Goal: Information Seeking & Learning: Learn about a topic

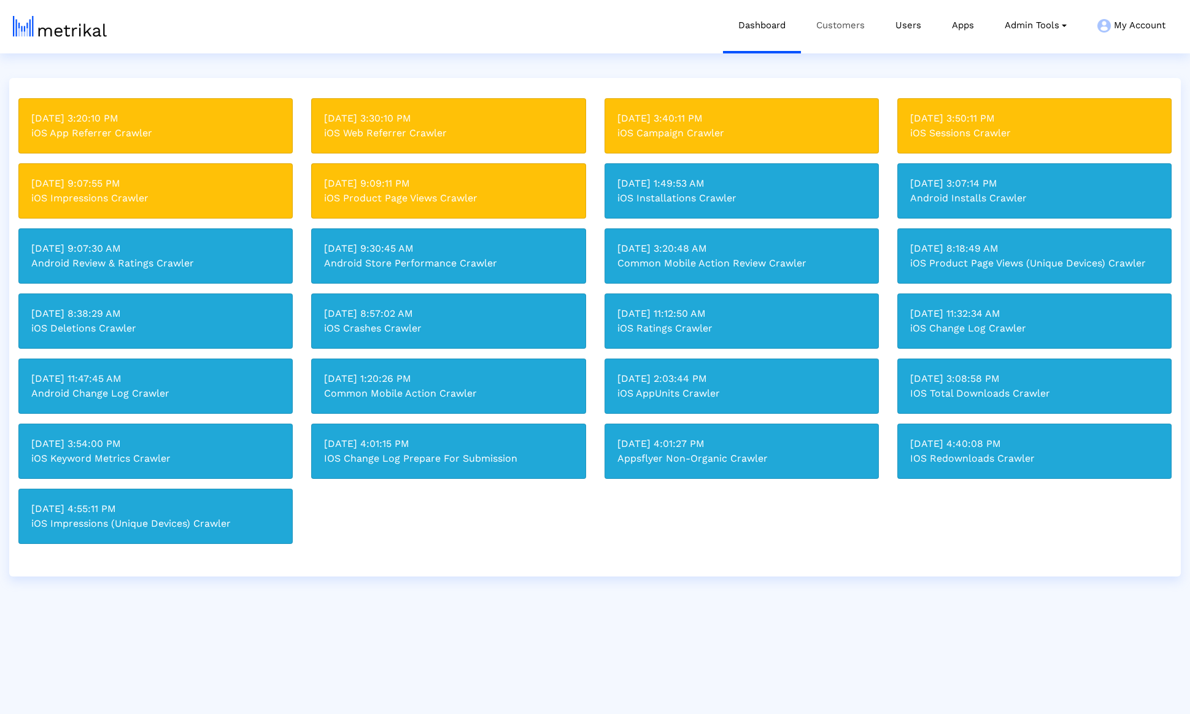
click at [847, 27] on link "Customers" at bounding box center [840, 25] width 79 height 51
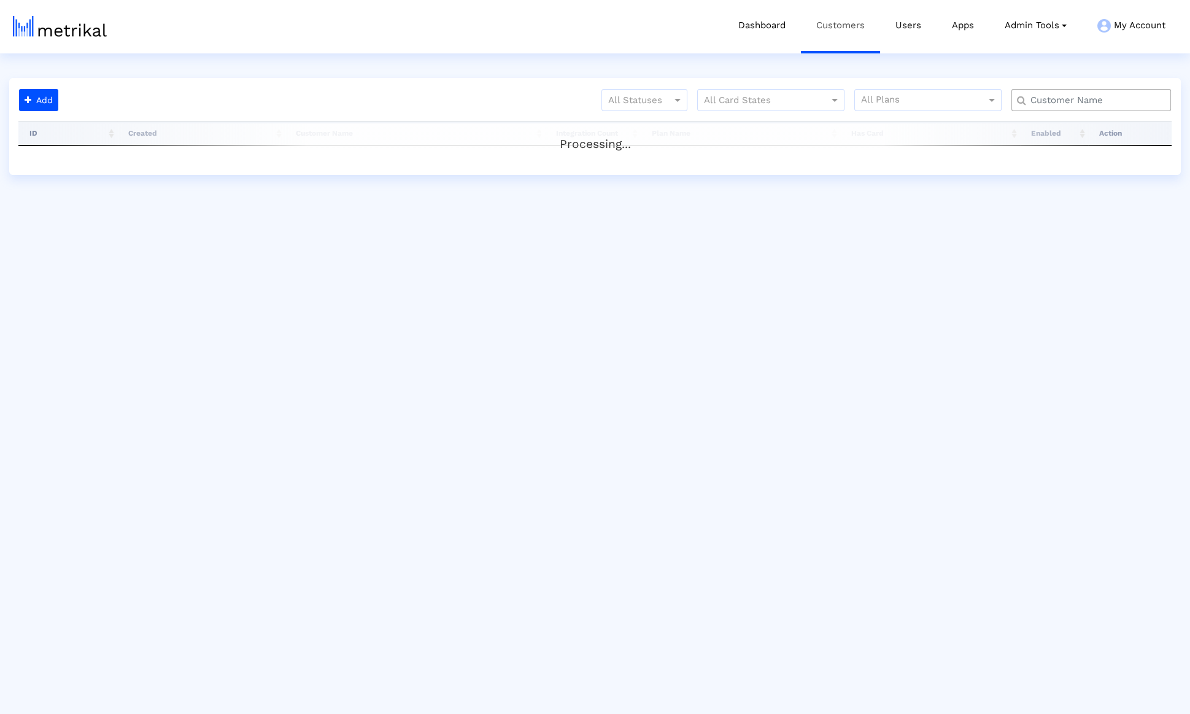
click at [853, 29] on link "Customers" at bounding box center [840, 25] width 79 height 51
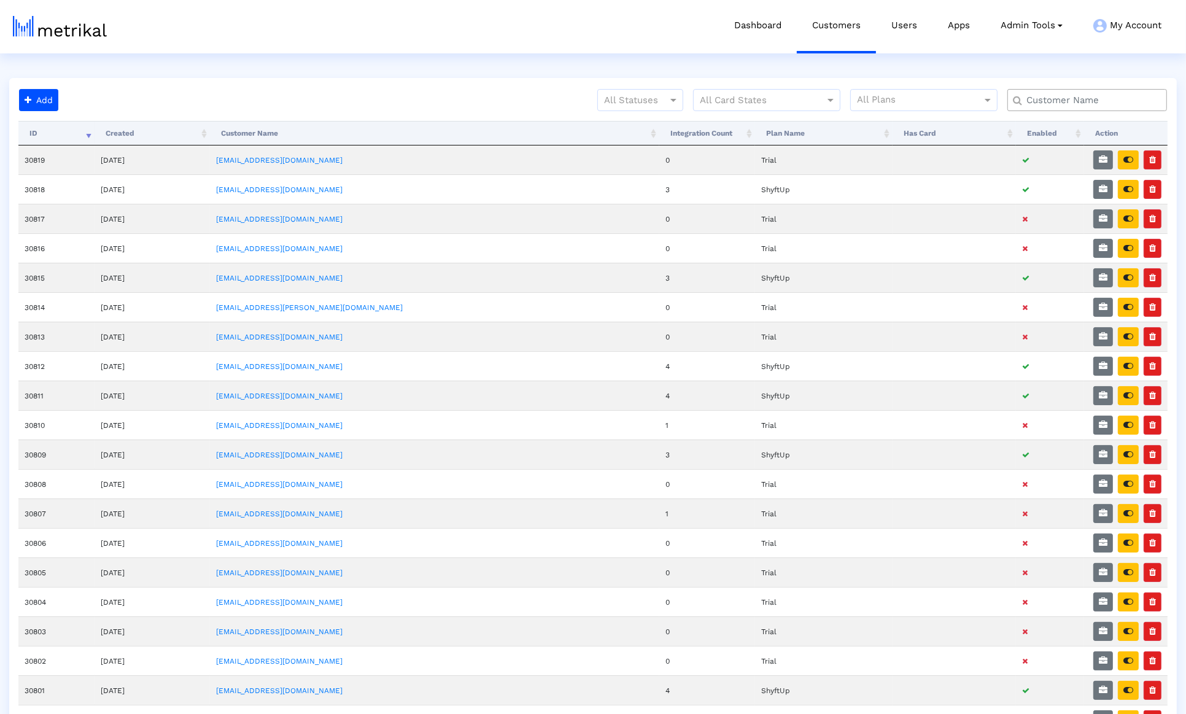
click at [1070, 101] on input "text" at bounding box center [1090, 100] width 144 height 13
click at [1070, 101] on input "tedx" at bounding box center [1089, 100] width 143 height 13
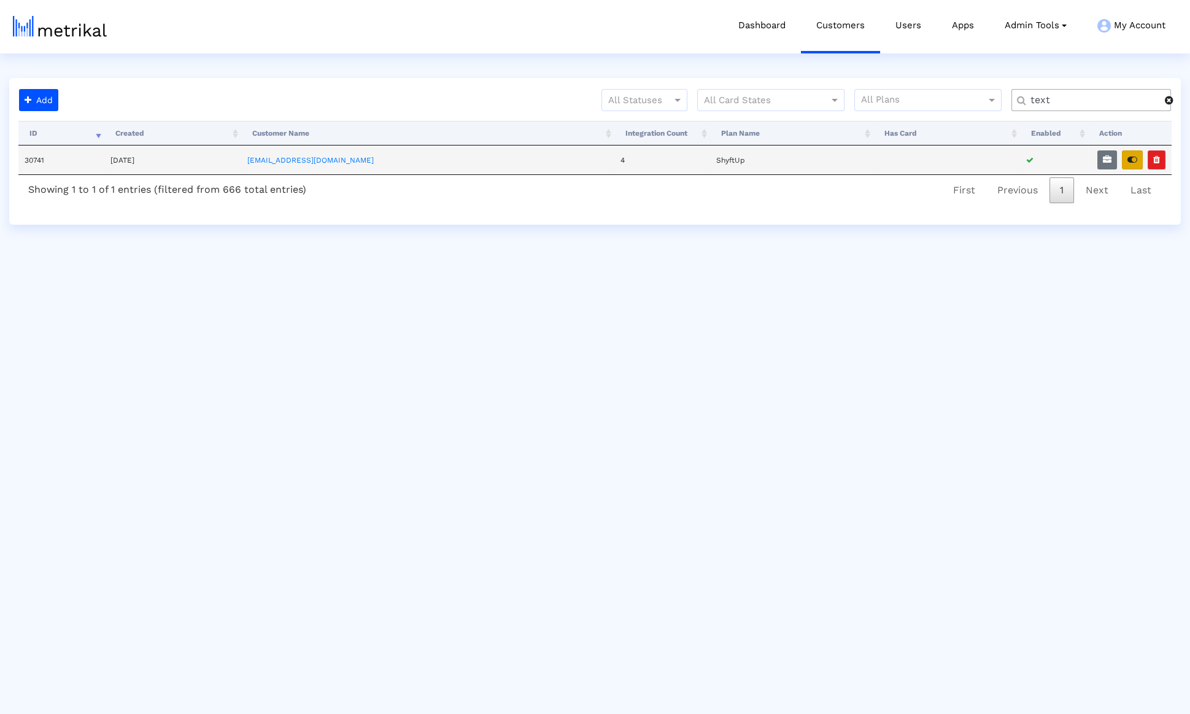
type input "text"
click at [1127, 163] on button "button" at bounding box center [1132, 159] width 21 height 19
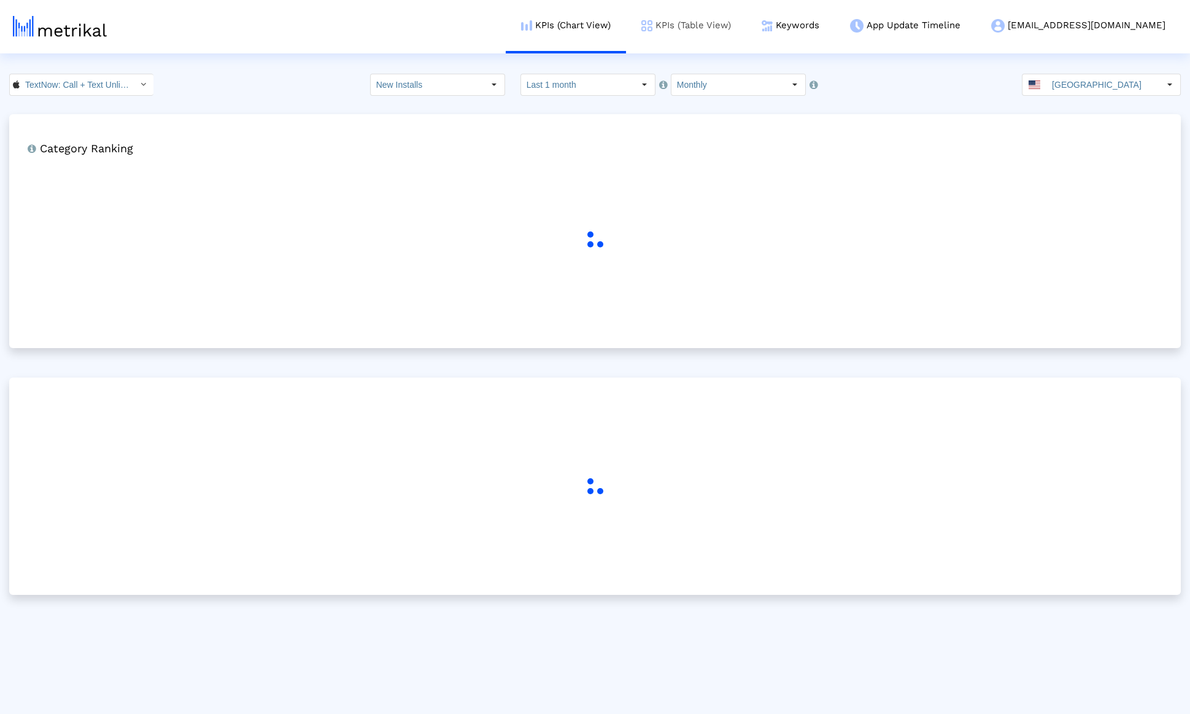
click at [746, 20] on link "KPIs (Table View)" at bounding box center [686, 25] width 120 height 51
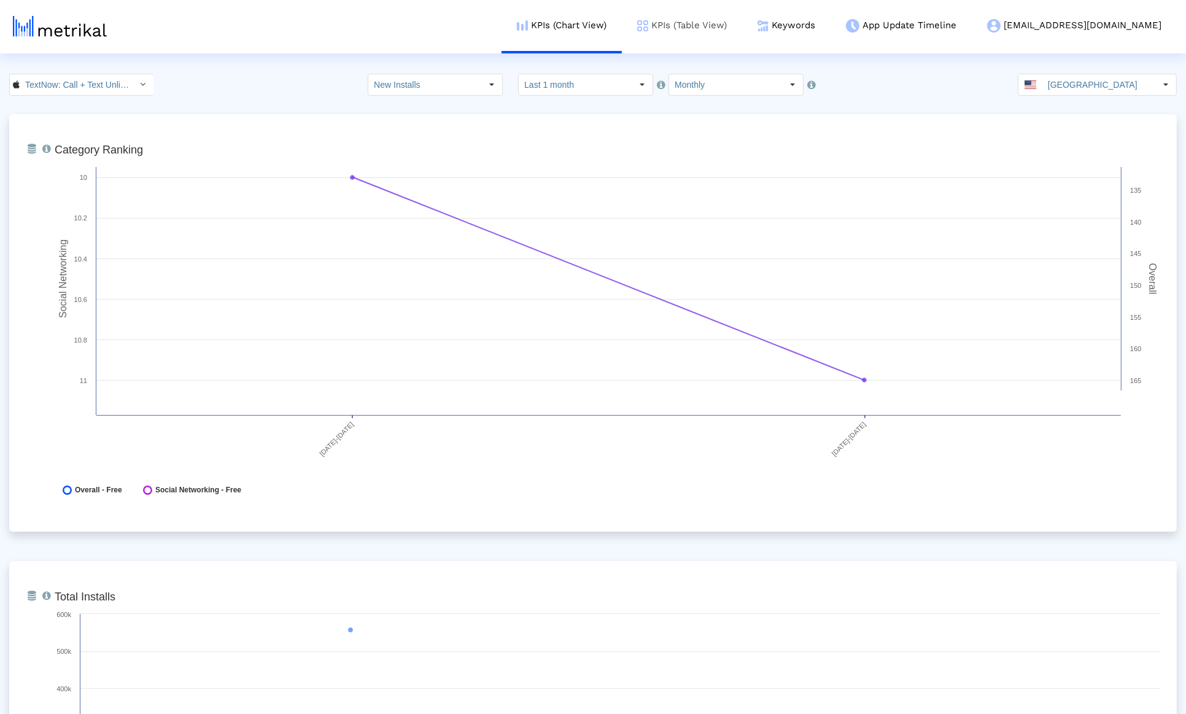
click at [742, 23] on link "KPIs (Table View)" at bounding box center [682, 25] width 120 height 51
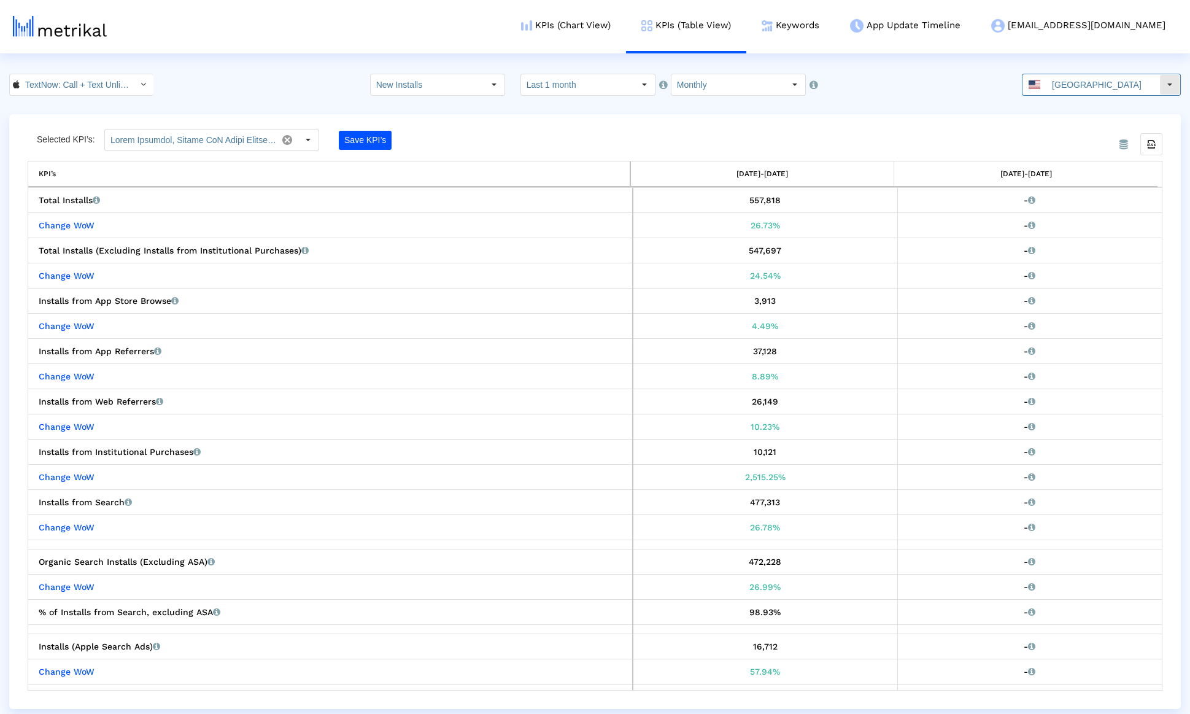
click at [1097, 84] on input "United States" at bounding box center [1102, 84] width 113 height 21
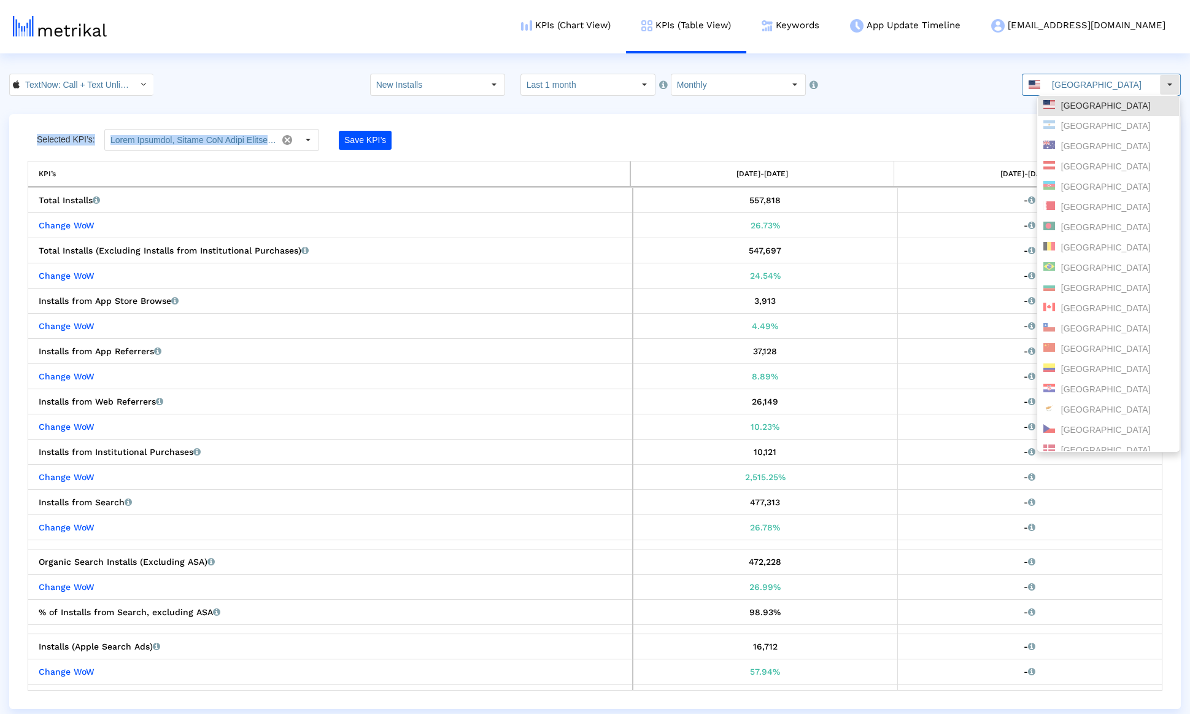
click at [879, 133] on div "From Database Selected KPI’s: Save KPI’s Export all data KPI’s 07/01/25-07/31/2…" at bounding box center [595, 411] width 1172 height 595
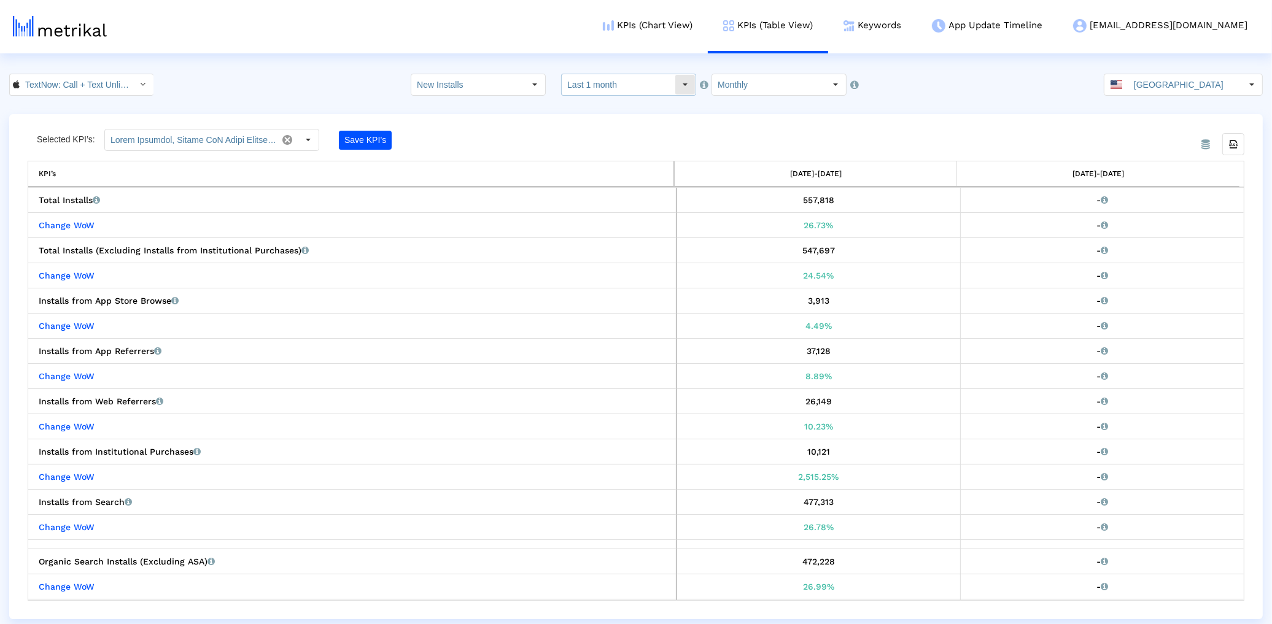
click at [802, 90] on input "Monthly" at bounding box center [768, 84] width 113 height 21
click at [774, 102] on div "Weekly" at bounding box center [770, 106] width 124 height 20
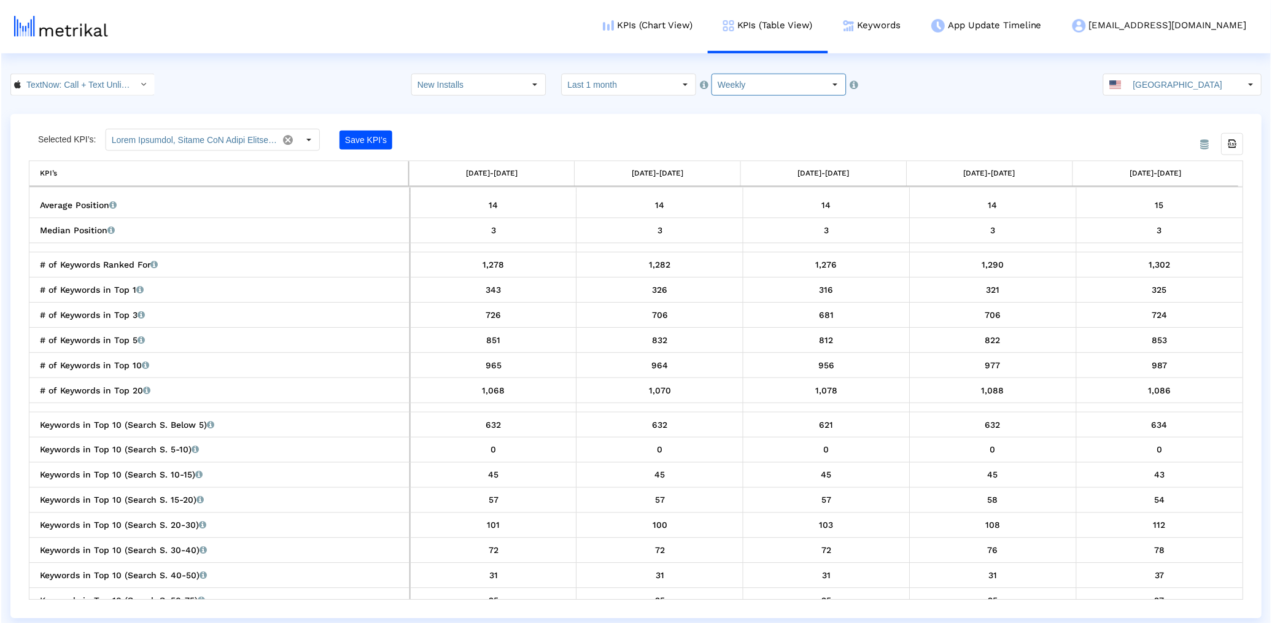
scroll to position [1581, 0]
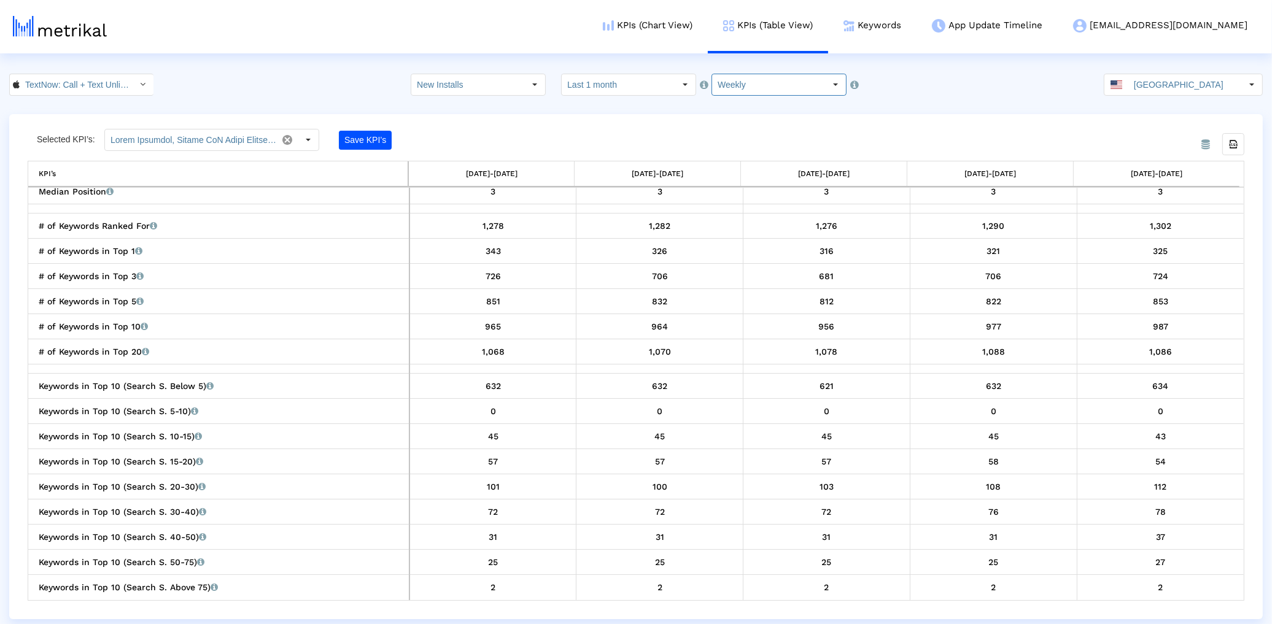
click at [712, 87] on input "Weekly" at bounding box center [768, 84] width 113 height 21
click at [730, 136] on div "Monthly" at bounding box center [770, 127] width 124 height 20
type input "Monthly"
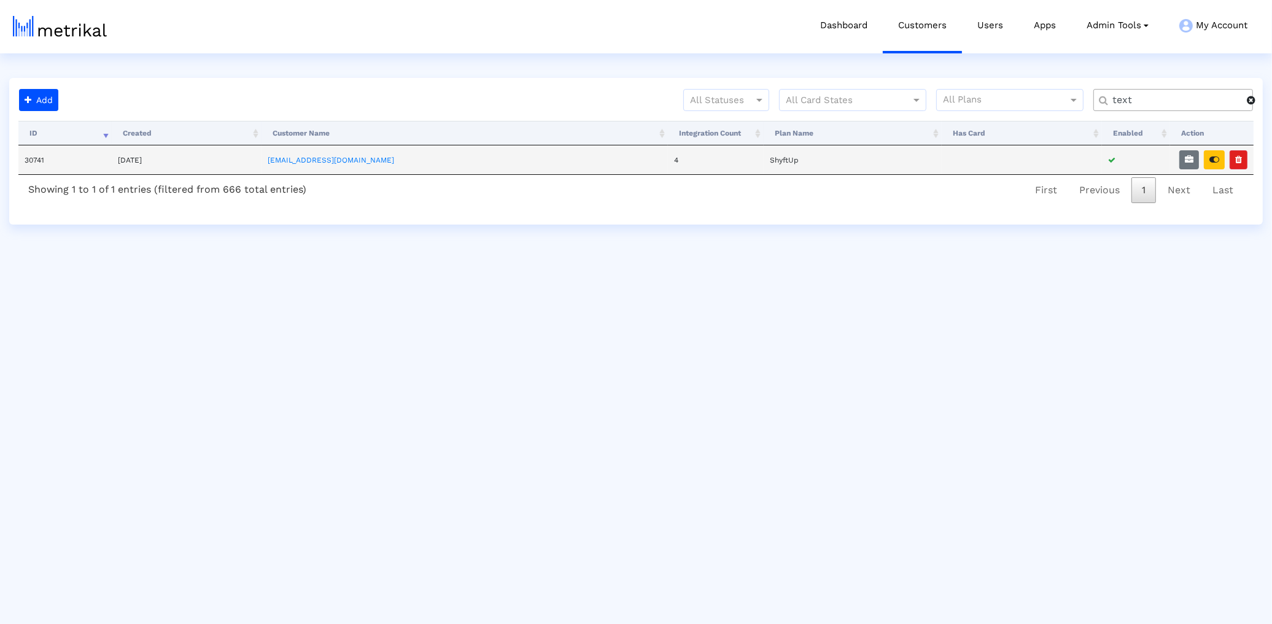
click at [44, 160] on td "30741" at bounding box center [64, 159] width 93 height 29
click at [40, 162] on td "30741" at bounding box center [64, 159] width 93 height 29
copy td "30741"
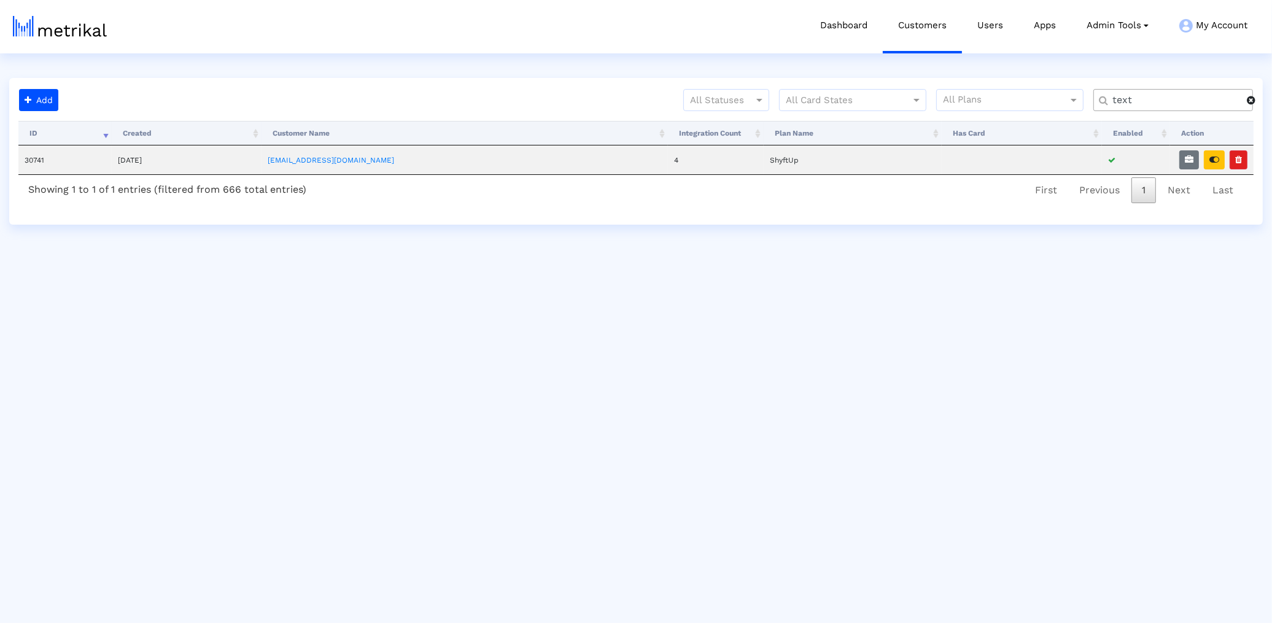
click at [1126, 99] on input "text" at bounding box center [1175, 100] width 143 height 13
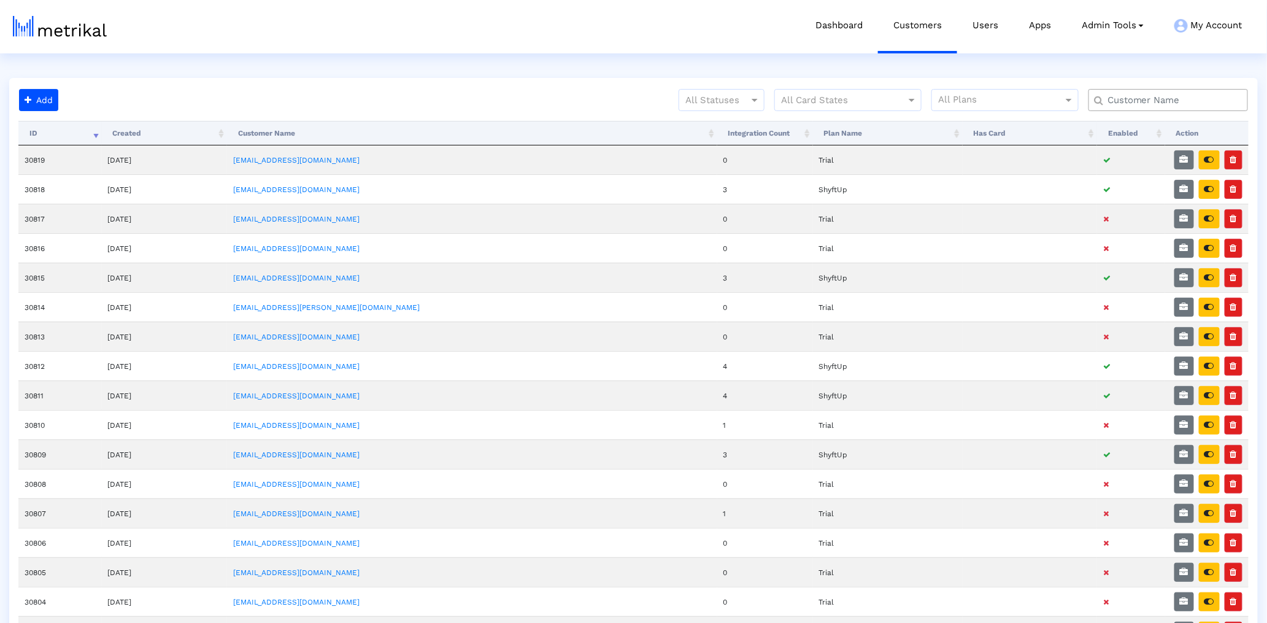
click at [82, 136] on th "ID" at bounding box center [59, 133] width 83 height 25
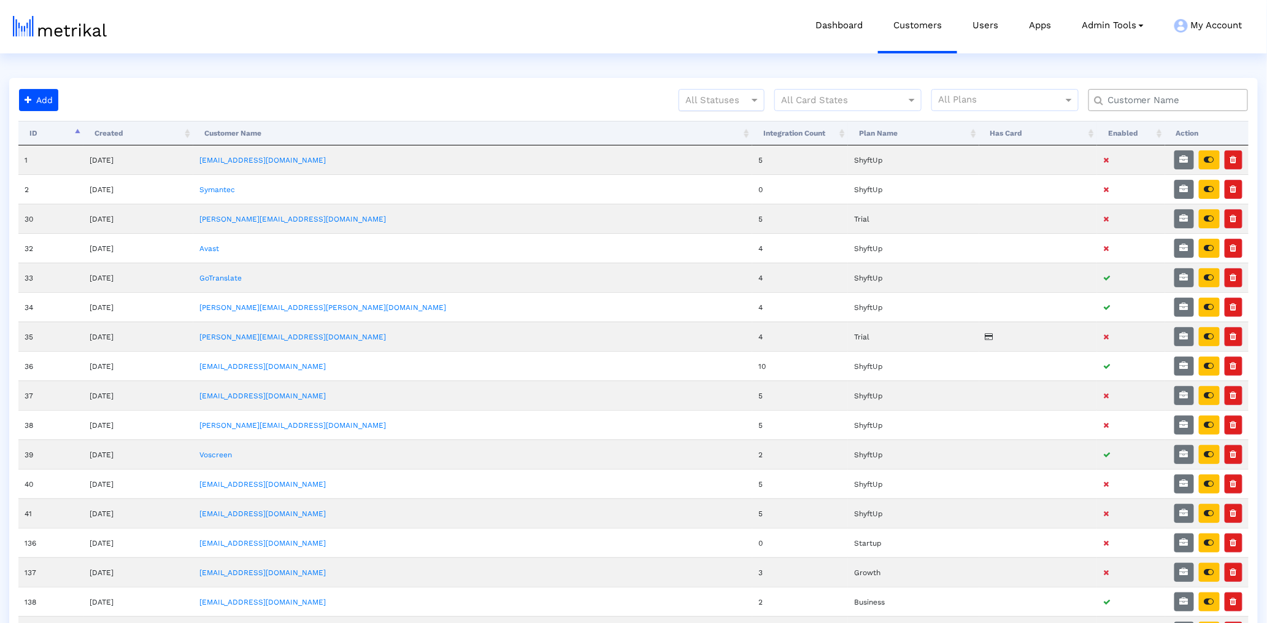
click at [687, 99] on div at bounding box center [721, 100] width 85 height 15
click at [686, 110] on ng-dropdown-panel "Active Passive" at bounding box center [722, 139] width 86 height 59
click at [737, 138] on div "Active" at bounding box center [721, 125] width 85 height 29
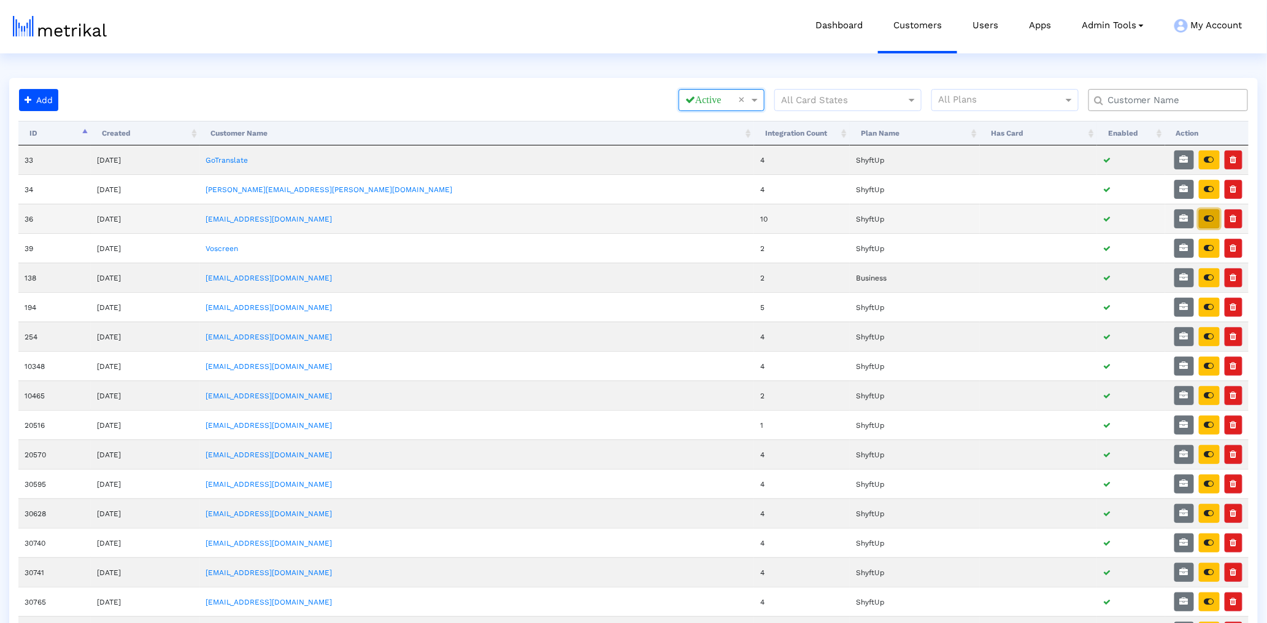
click at [1207, 223] on icon "button" at bounding box center [1210, 218] width 10 height 9
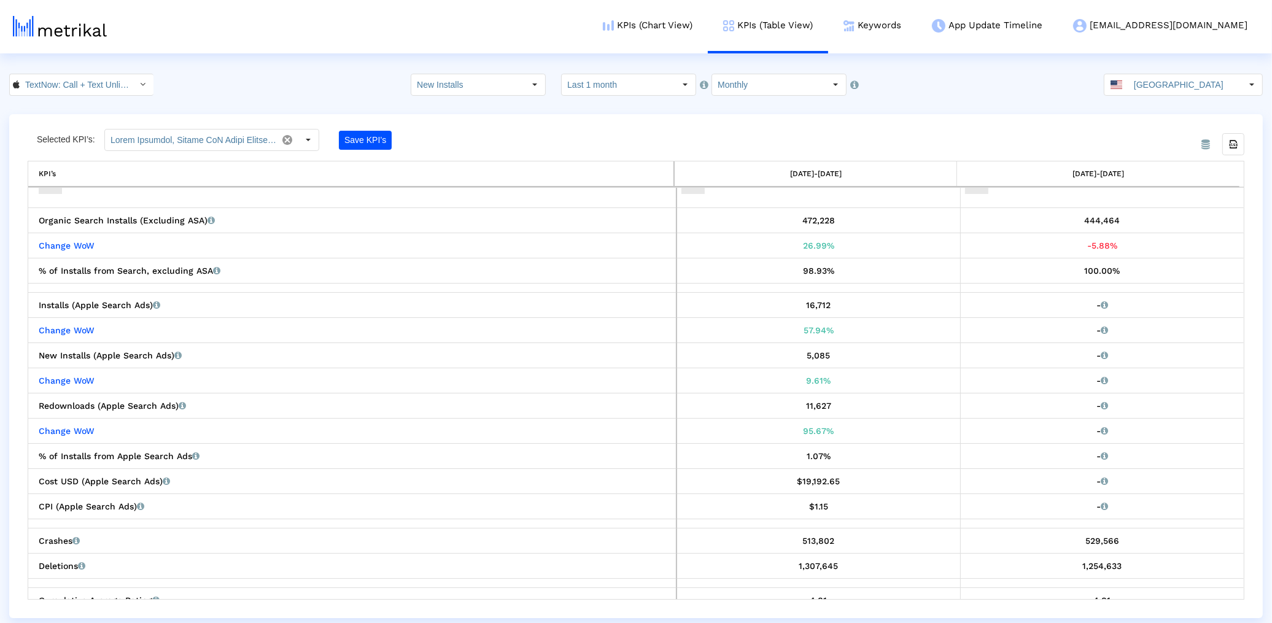
scroll to position [374, 0]
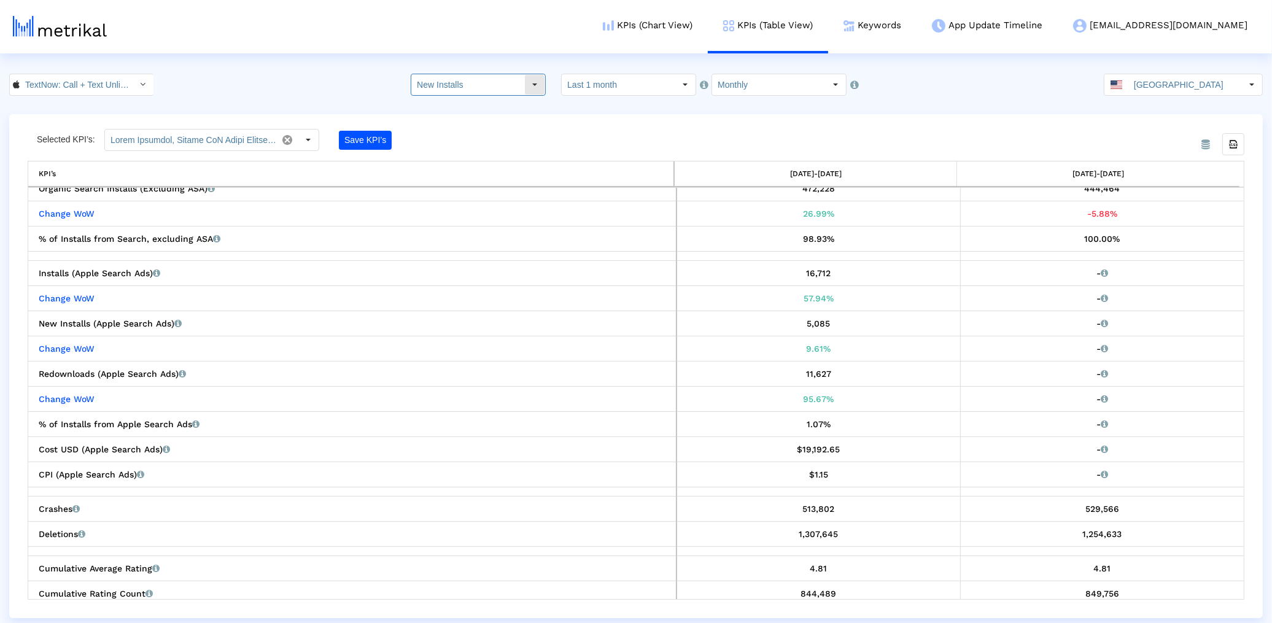
click at [498, 83] on input "New Installs" at bounding box center [467, 84] width 113 height 21
click at [713, 92] on div "Select how far back from today you would like to view the data below." at bounding box center [778, 116] width 157 height 48
click at [735, 87] on input "Monthly" at bounding box center [768, 84] width 113 height 21
click at [738, 87] on input "Monthly" at bounding box center [768, 84] width 113 height 21
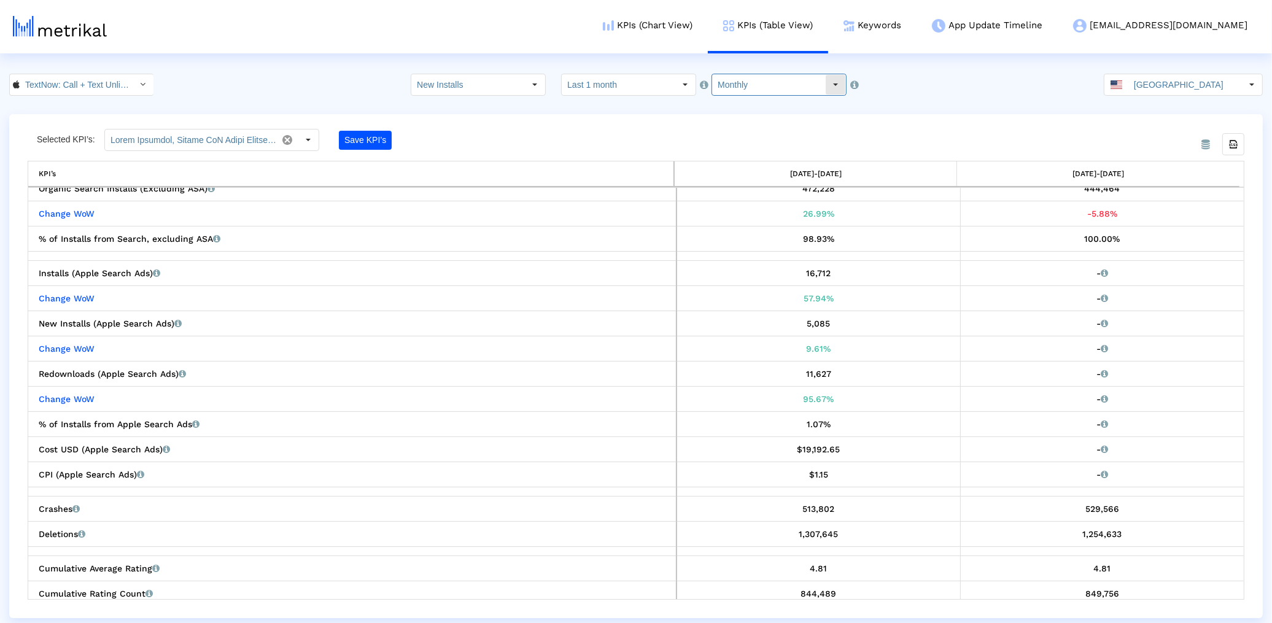
click at [784, 77] on input "Monthly" at bounding box center [768, 84] width 113 height 21
click at [769, 103] on div "Weekly" at bounding box center [770, 106] width 124 height 20
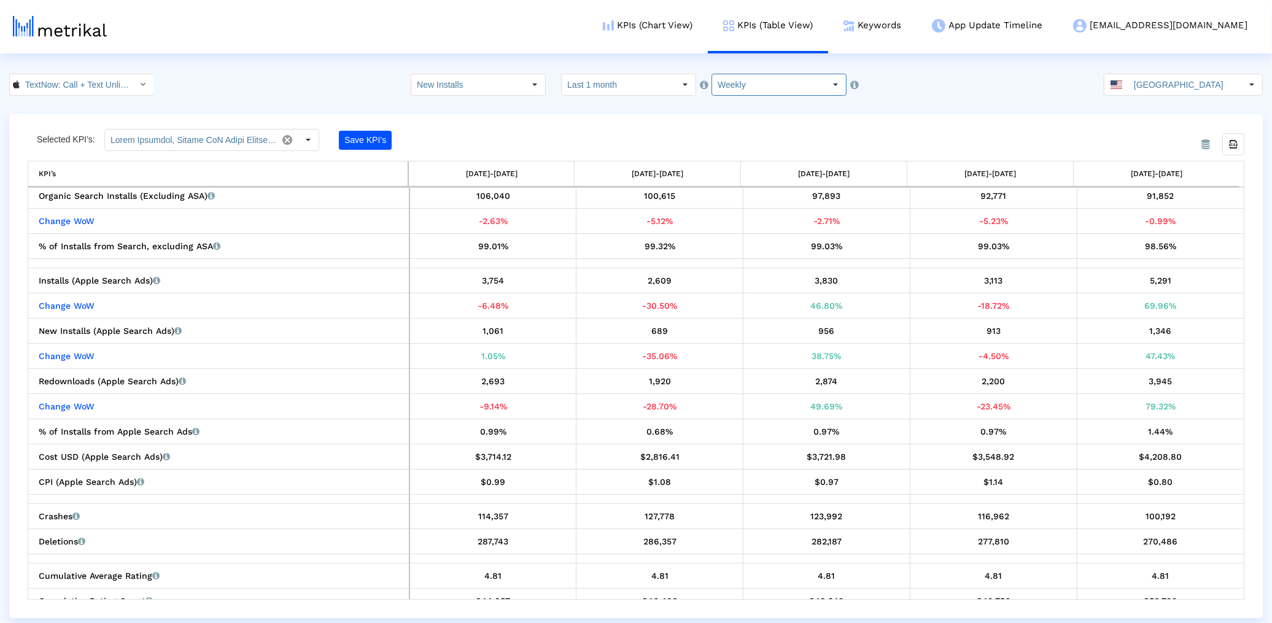
scroll to position [342, 0]
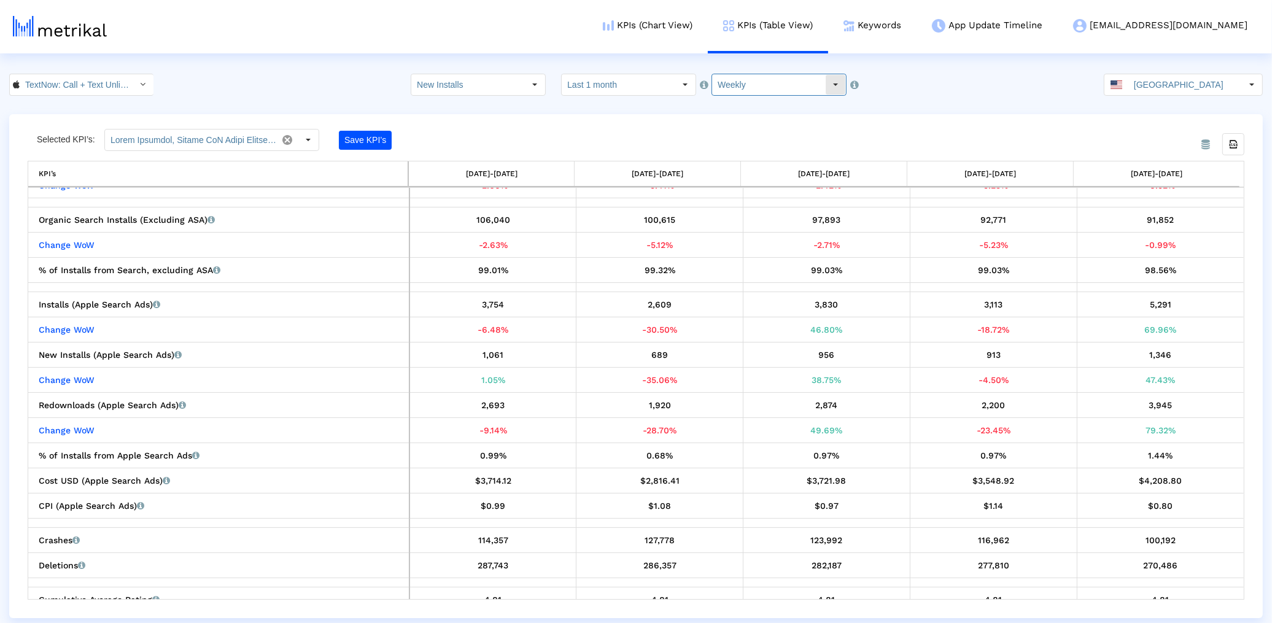
click at [726, 89] on input "Weekly" at bounding box center [768, 84] width 113 height 21
click at [726, 102] on div "Weekly" at bounding box center [770, 106] width 124 height 20
click at [735, 84] on input "Weekly" at bounding box center [768, 84] width 113 height 21
click at [748, 137] on div "Pull down to refresh... Release to refresh... Refreshing... Weekly Monthly Load…" at bounding box center [770, 117] width 125 height 42
click at [746, 124] on div "Monthly" at bounding box center [770, 127] width 124 height 20
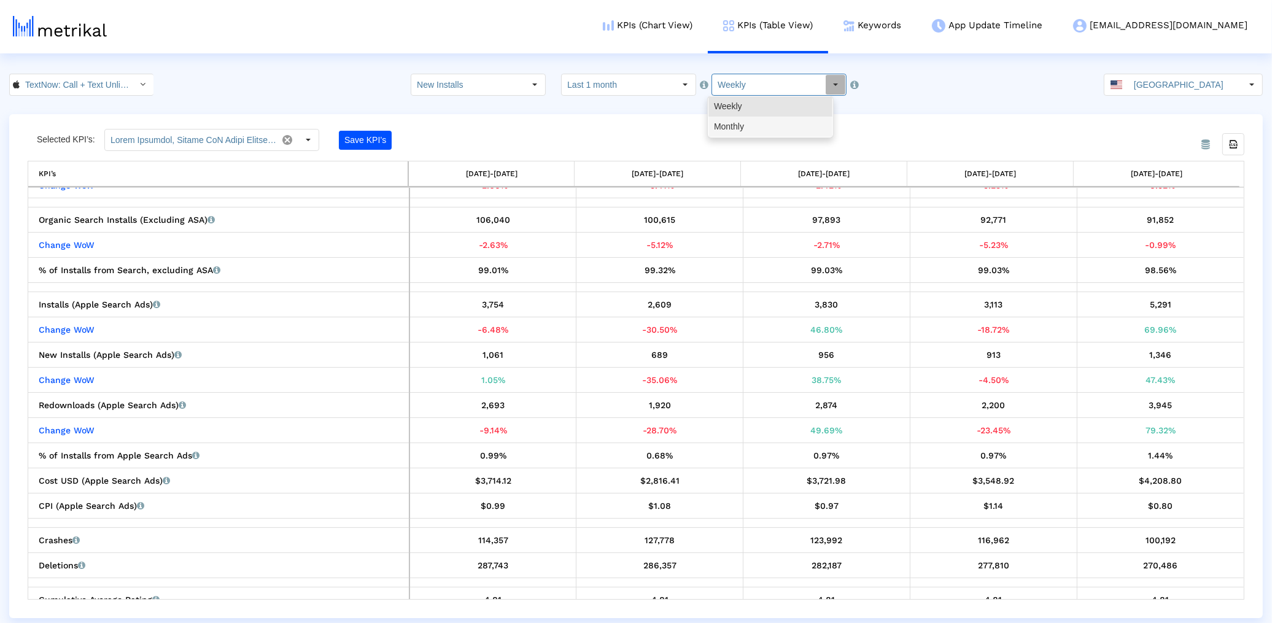
type input "Monthly"
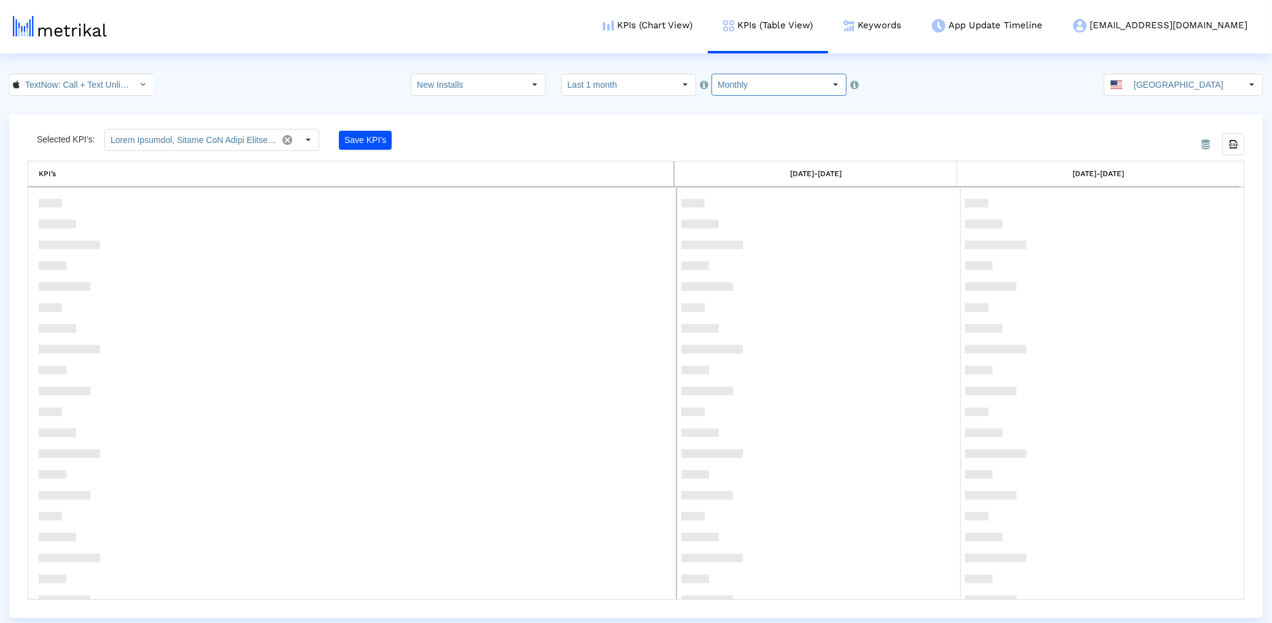
scroll to position [0, 0]
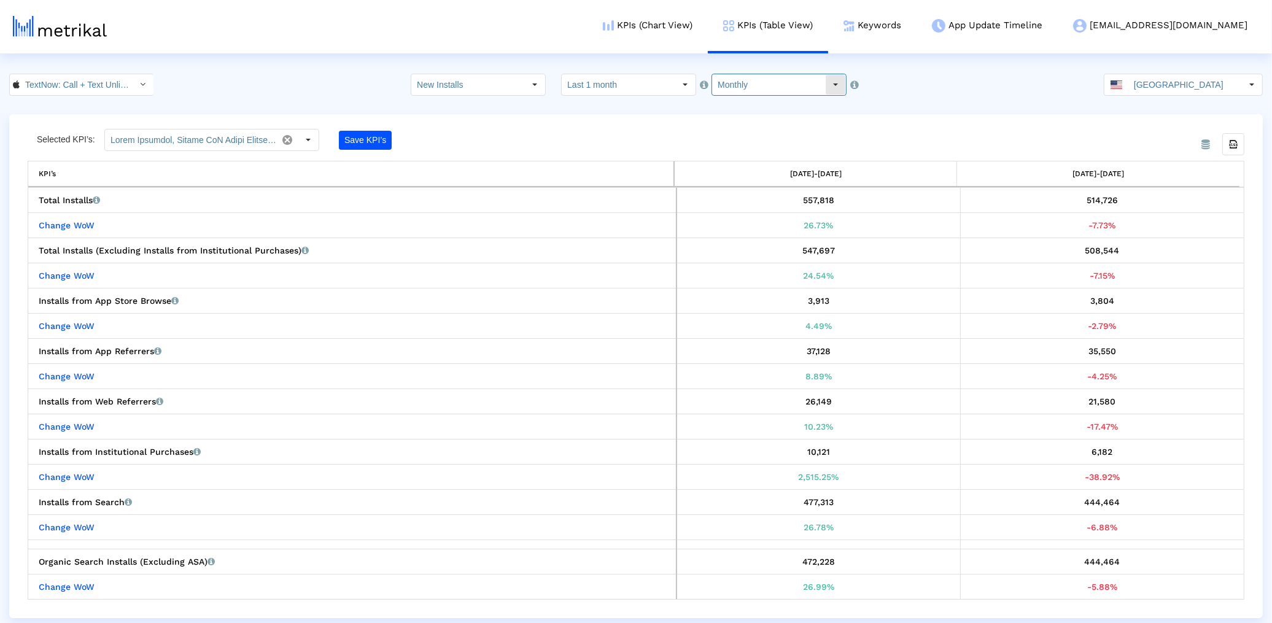
click at [758, 85] on input "Monthly" at bounding box center [768, 84] width 113 height 21
drag, startPoint x: 751, startPoint y: 107, endPoint x: 569, endPoint y: 107, distance: 181.7
click at [684, 90] on body "KPIs (Chart View) KPIs (Table View) Keywords App Update Timeline textnow@shyftu…" at bounding box center [636, 346] width 1272 height 544
click at [501, 100] on crea-index "TextNow: Call + Text Unlimited < 314716233 > New Installs Pull down to refresh.…" at bounding box center [636, 346] width 1272 height 544
click at [498, 92] on input "New Installs" at bounding box center [467, 84] width 113 height 21
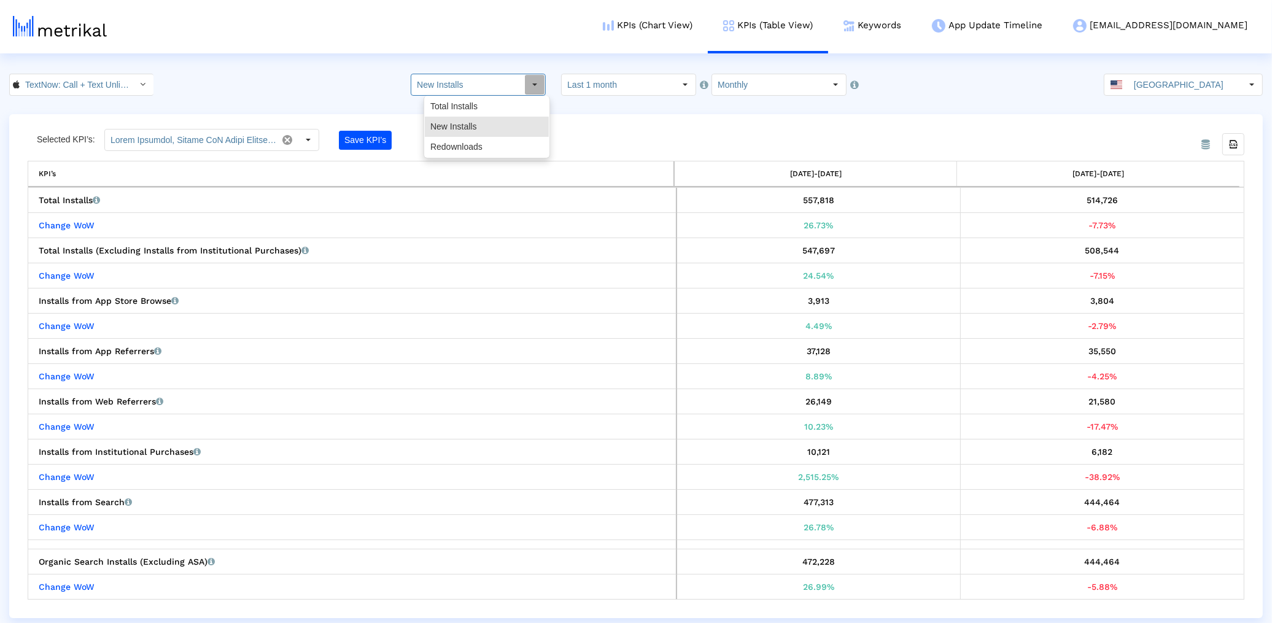
click at [82, 74] on dx-select-box "TextNow: Call + Text Unlimited < 314716233 >" at bounding box center [81, 85] width 144 height 22
click at [57, 71] on html "KPIs (Chart View) KPIs (Table View) Keywords App Update Timeline textnow@shyftu…" at bounding box center [636, 309] width 1272 height 618
click at [113, 89] on input "TextNow: Call + Text Unlimited < 314716233 >" at bounding box center [75, 84] width 110 height 21
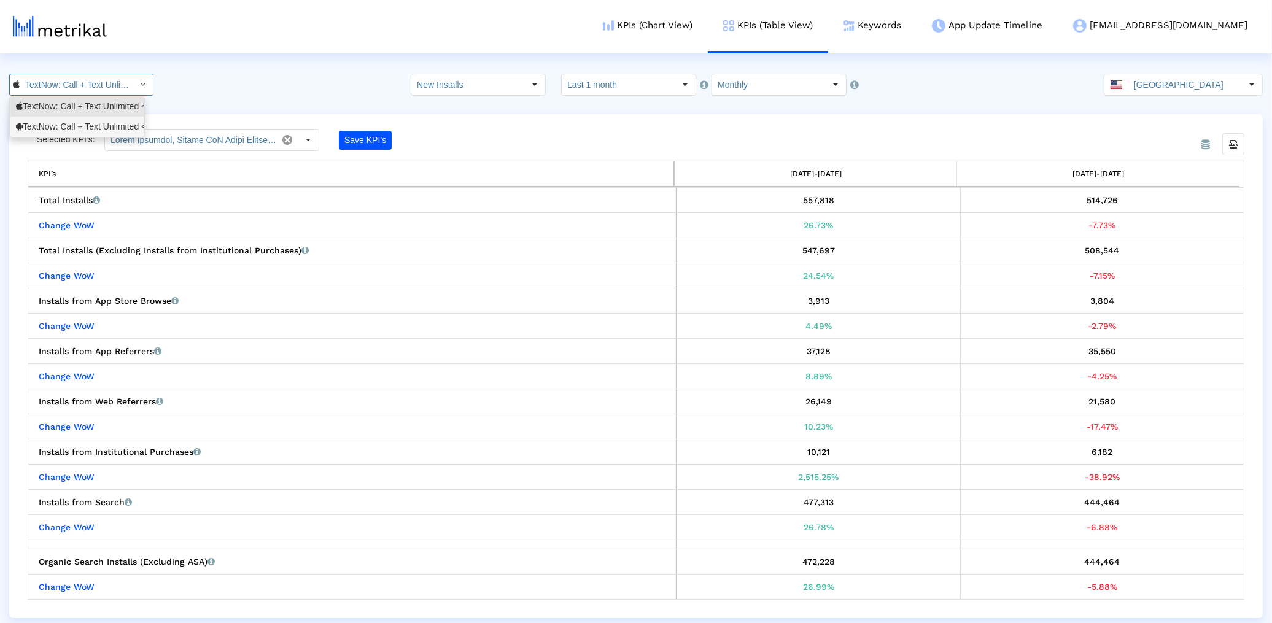
click at [84, 126] on div "TextNow: Call + Text Unlimited <com.enflick.android.TextNow>" at bounding box center [77, 127] width 122 height 12
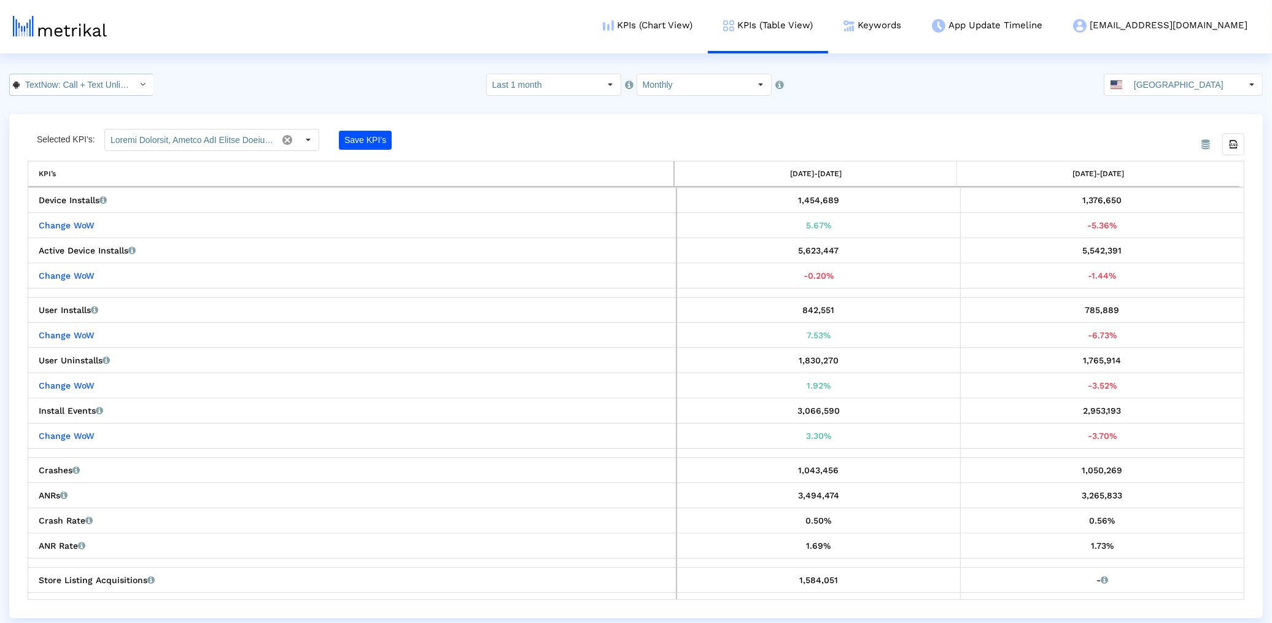
scroll to position [0, 138]
click at [94, 101] on crea-index "TextNow: Call + Text Unlimited < com.enflick.android.TextNow > Pull down to ref…" at bounding box center [636, 346] width 1272 height 544
click at [93, 94] on input "TextNow: Call + Text Unlimited < com.enflick.android.TextNow >" at bounding box center [75, 84] width 110 height 21
click at [87, 101] on div "TextNow: Call + Text Unlimited <314716233>" at bounding box center [77, 107] width 122 height 12
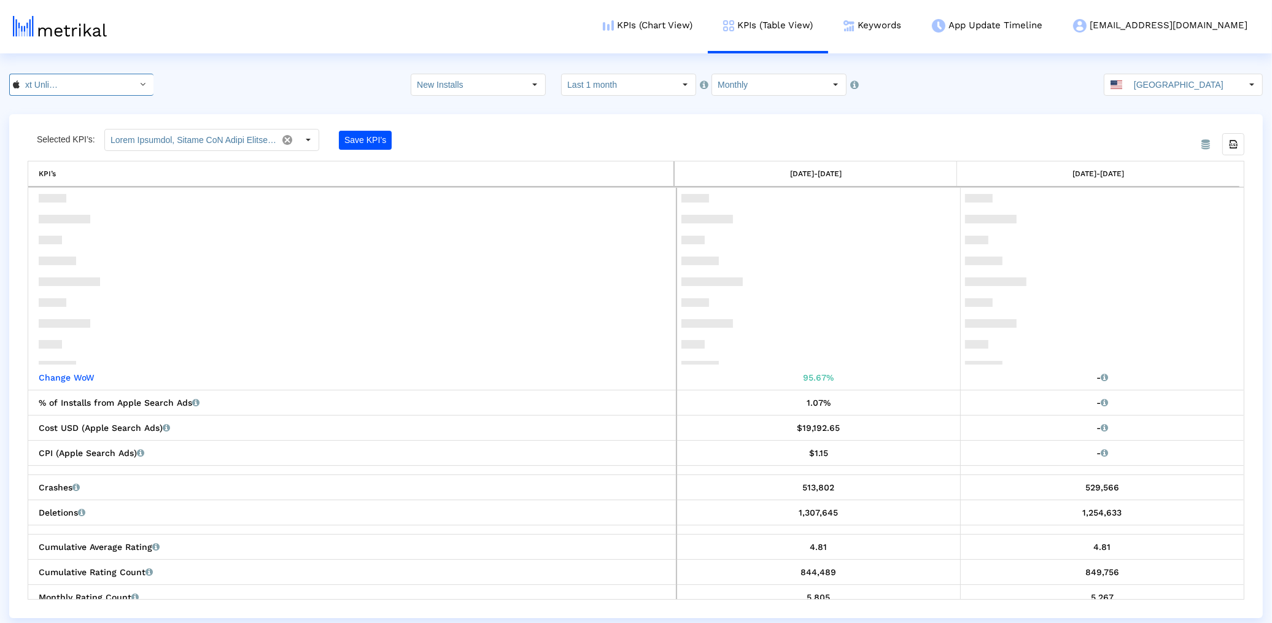
scroll to position [352, 0]
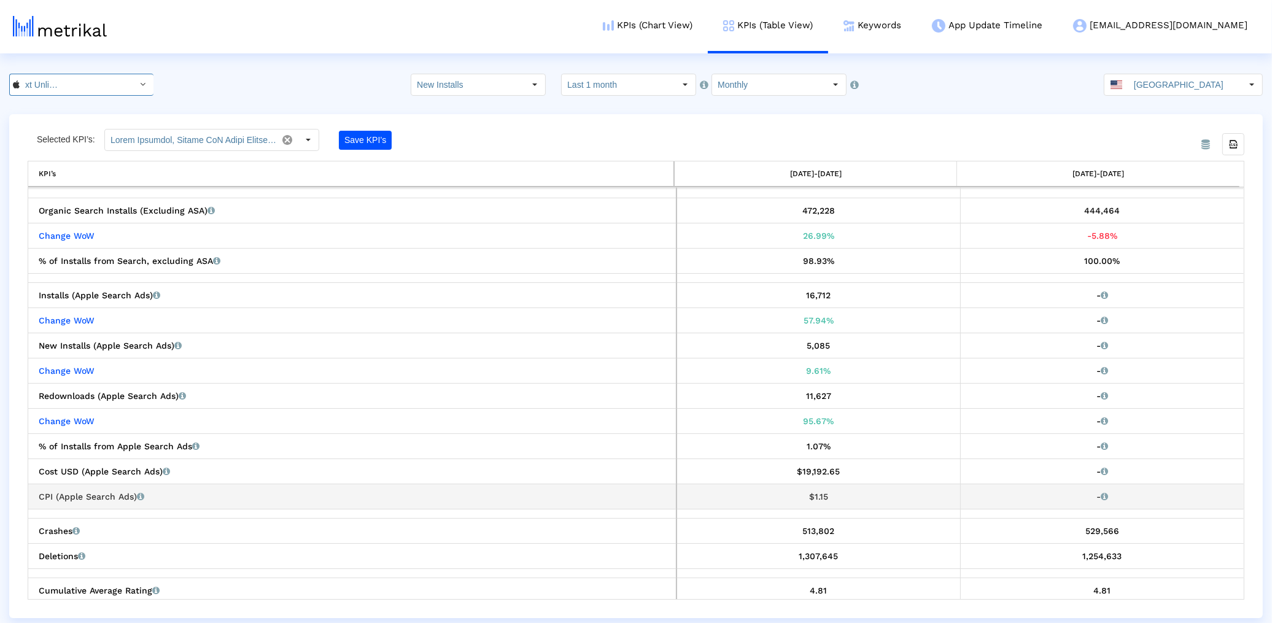
type input "TextNow: Call + Text Unlimited < 314716233 >"
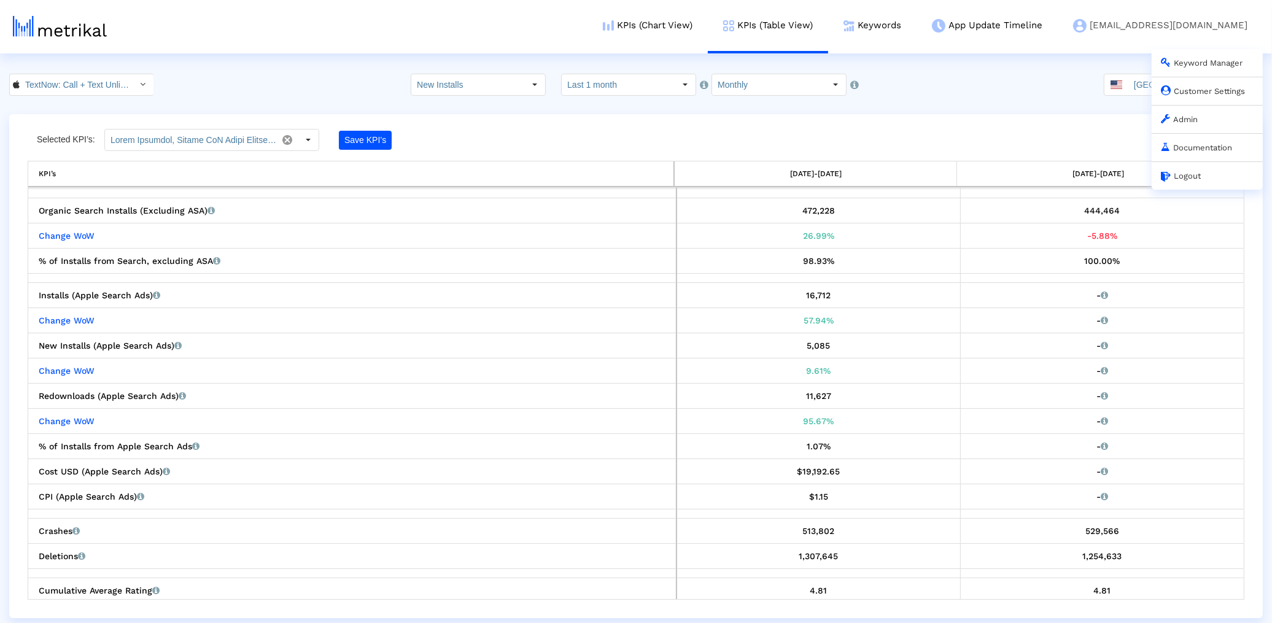
click at [1200, 96] on link "Customer Settings" at bounding box center [1203, 91] width 84 height 9
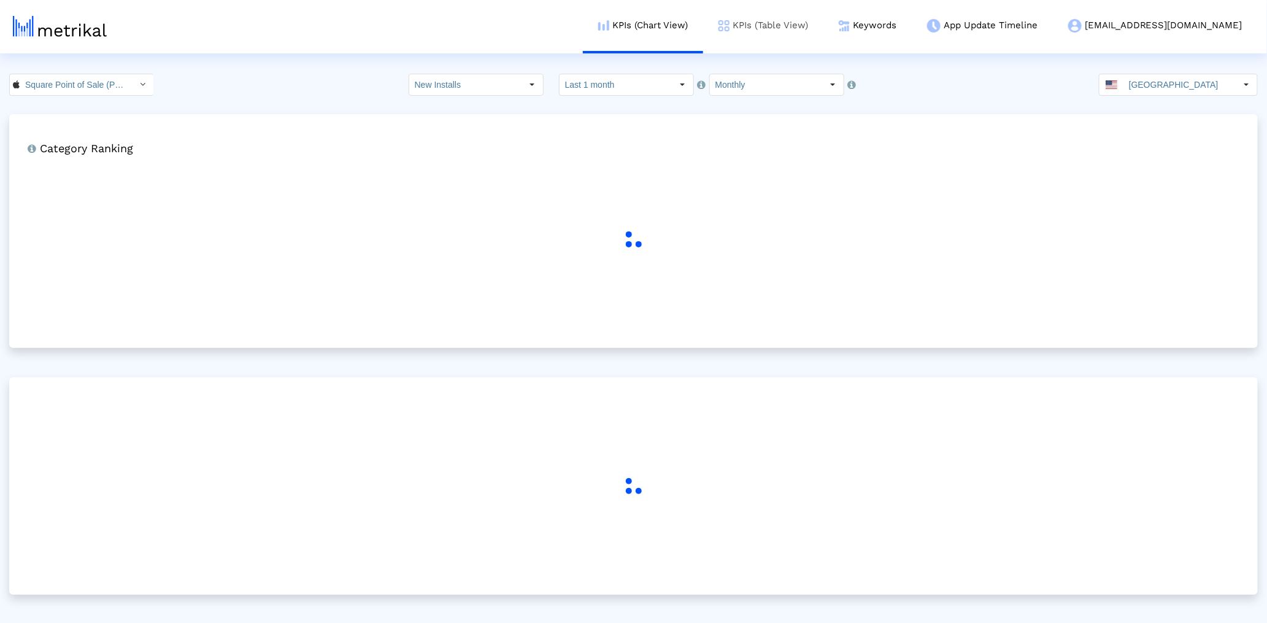
click at [816, 16] on link "KPIs (Table View)" at bounding box center [763, 25] width 120 height 51
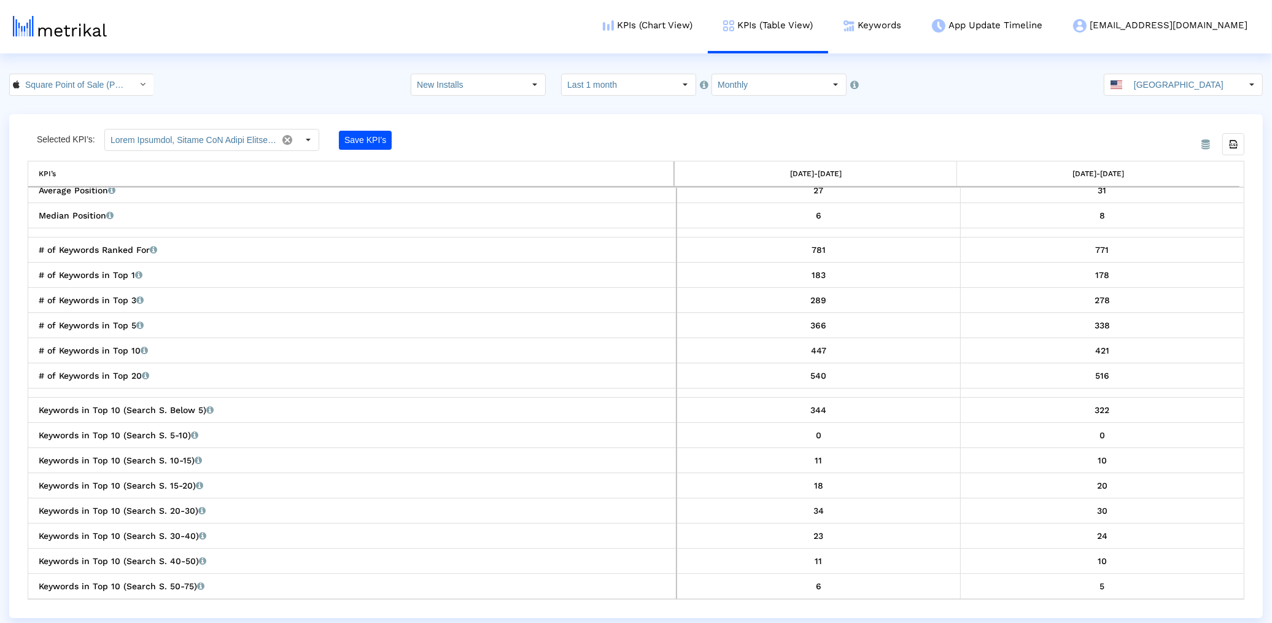
scroll to position [1580, 0]
click at [442, 88] on input "New Installs" at bounding box center [467, 84] width 113 height 21
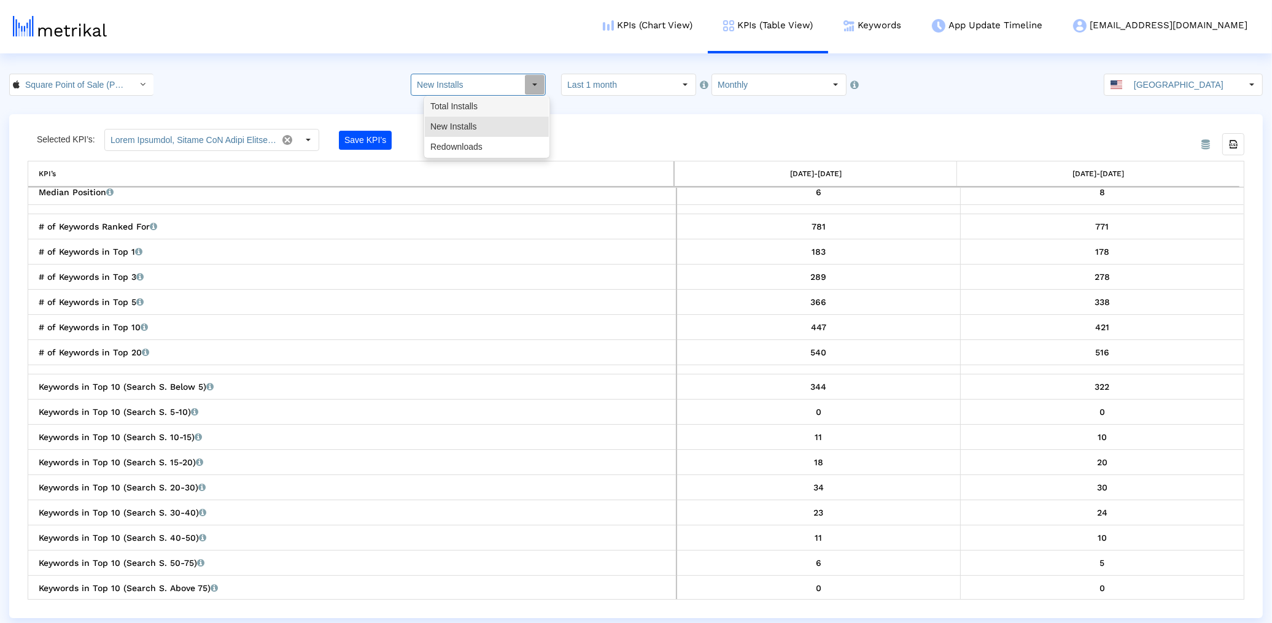
click at [454, 109] on div "Total Installs" at bounding box center [487, 106] width 124 height 20
type input "Total Installs"
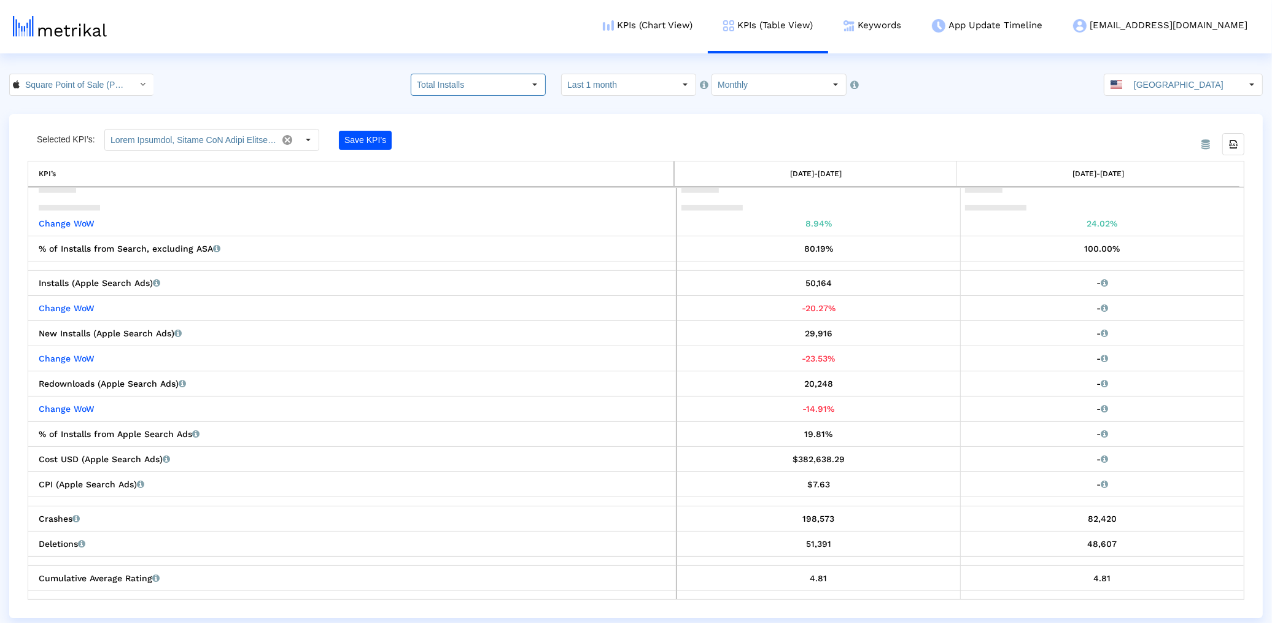
scroll to position [339, 0]
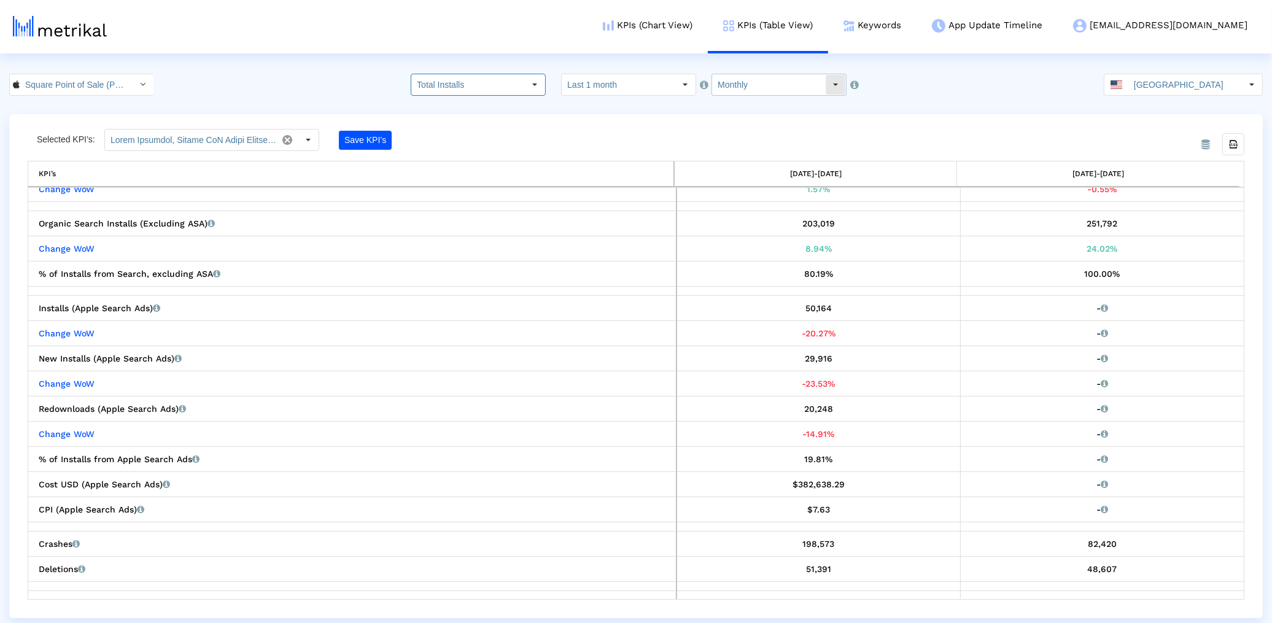
click at [736, 77] on input "Monthly" at bounding box center [768, 84] width 113 height 21
click at [741, 87] on input "Monthly" at bounding box center [768, 84] width 113 height 21
click at [746, 95] on input "Monthly" at bounding box center [768, 84] width 113 height 21
click at [749, 82] on input "Monthly" at bounding box center [768, 84] width 113 height 21
click at [752, 107] on crea-index "Square Point of Sale (POS) < 335393788 > Total Installs Pull down to refresh...…" at bounding box center [636, 346] width 1272 height 544
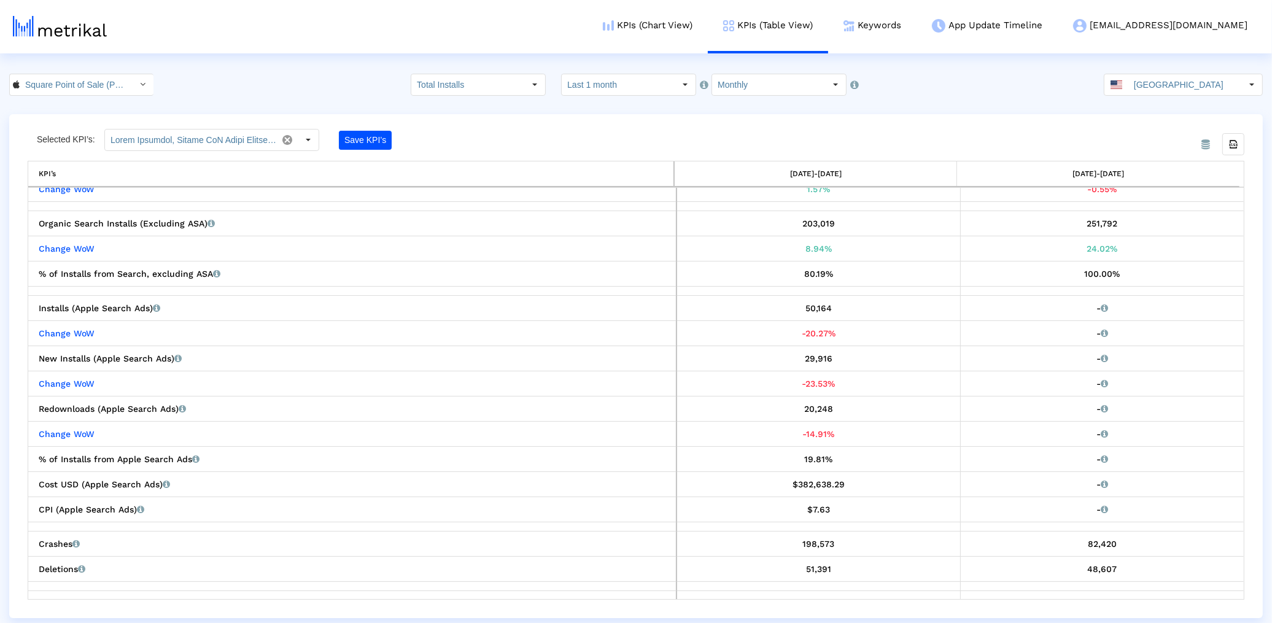
click at [753, 79] on input "Monthly" at bounding box center [768, 84] width 113 height 21
click at [752, 108] on div "Weekly" at bounding box center [770, 106] width 124 height 20
type input "Weekly"
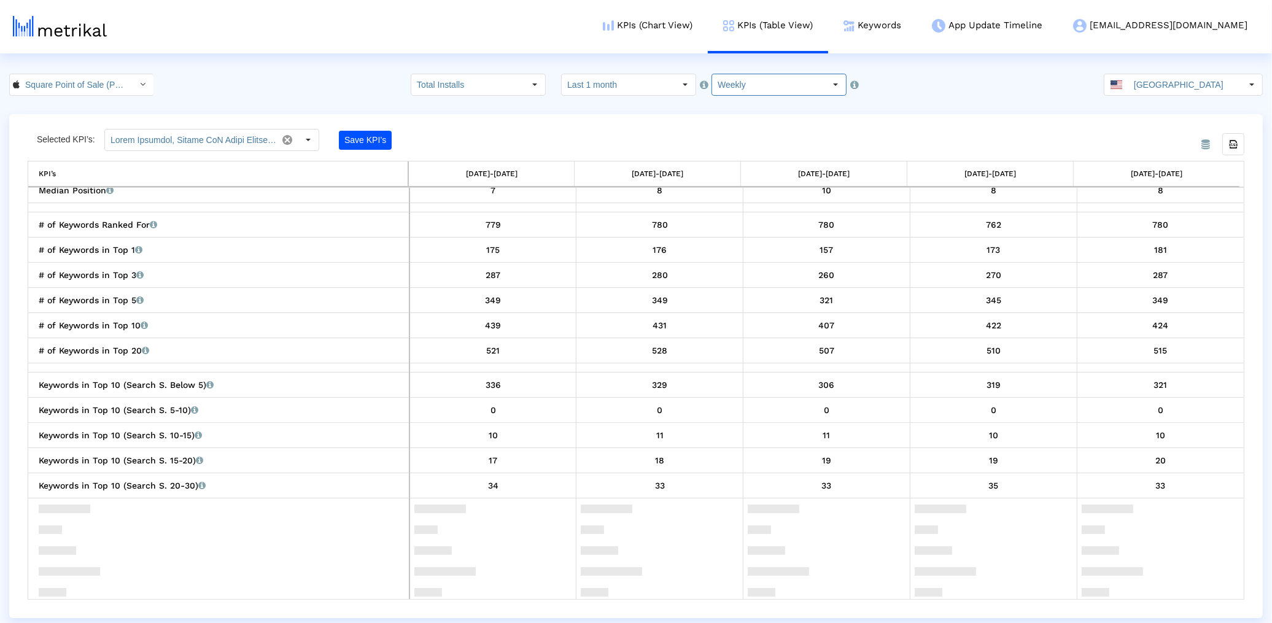
scroll to position [1107, 0]
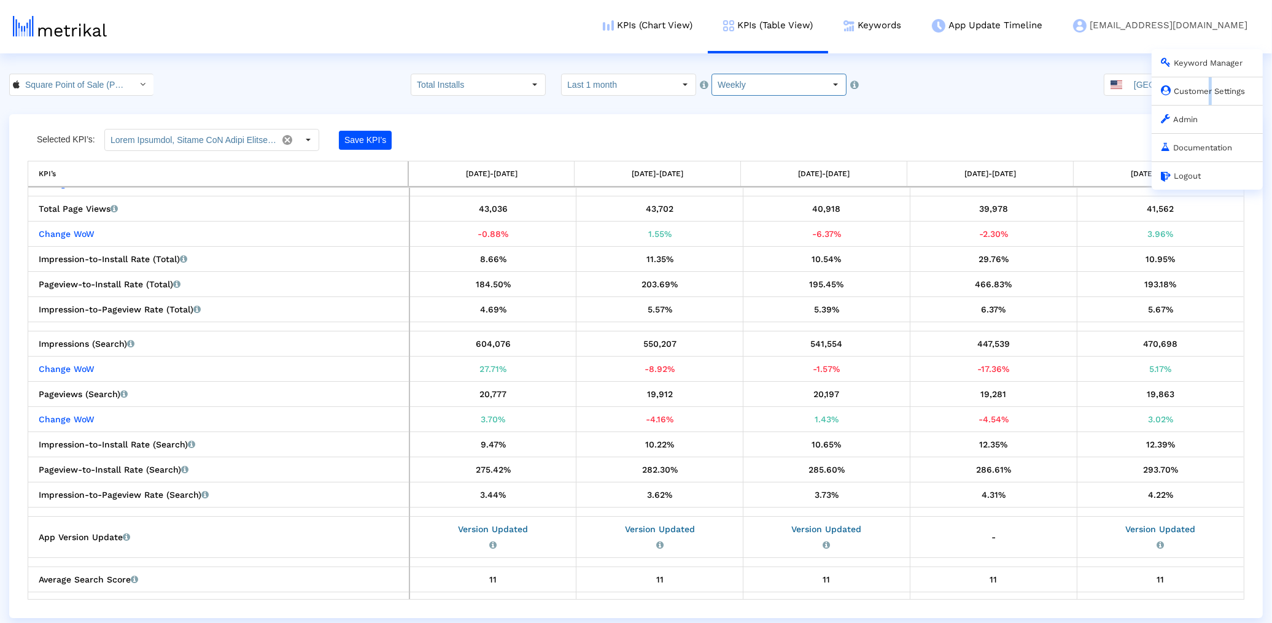
drag, startPoint x: 1209, startPoint y: 87, endPoint x: 1209, endPoint y: 99, distance: 12.9
click at [1209, 99] on div "Customer Settings" at bounding box center [1206, 91] width 111 height 28
click at [1197, 96] on link "Customer Settings" at bounding box center [1203, 91] width 84 height 9
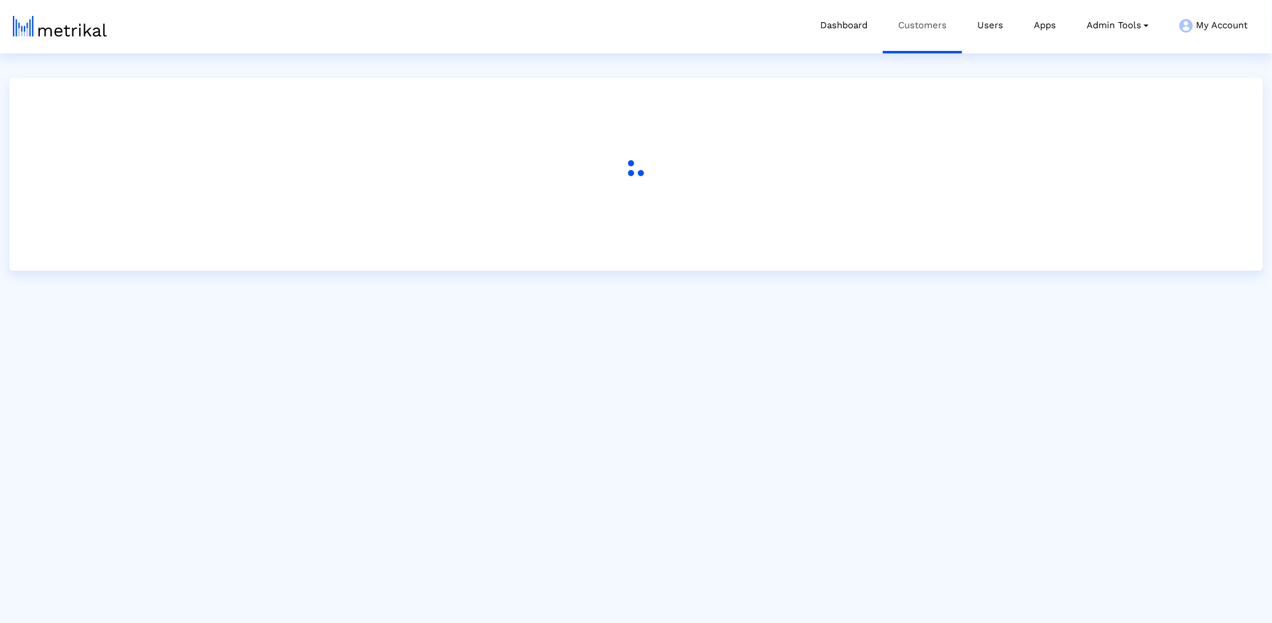
click at [911, 32] on link "Customers" at bounding box center [922, 25] width 79 height 51
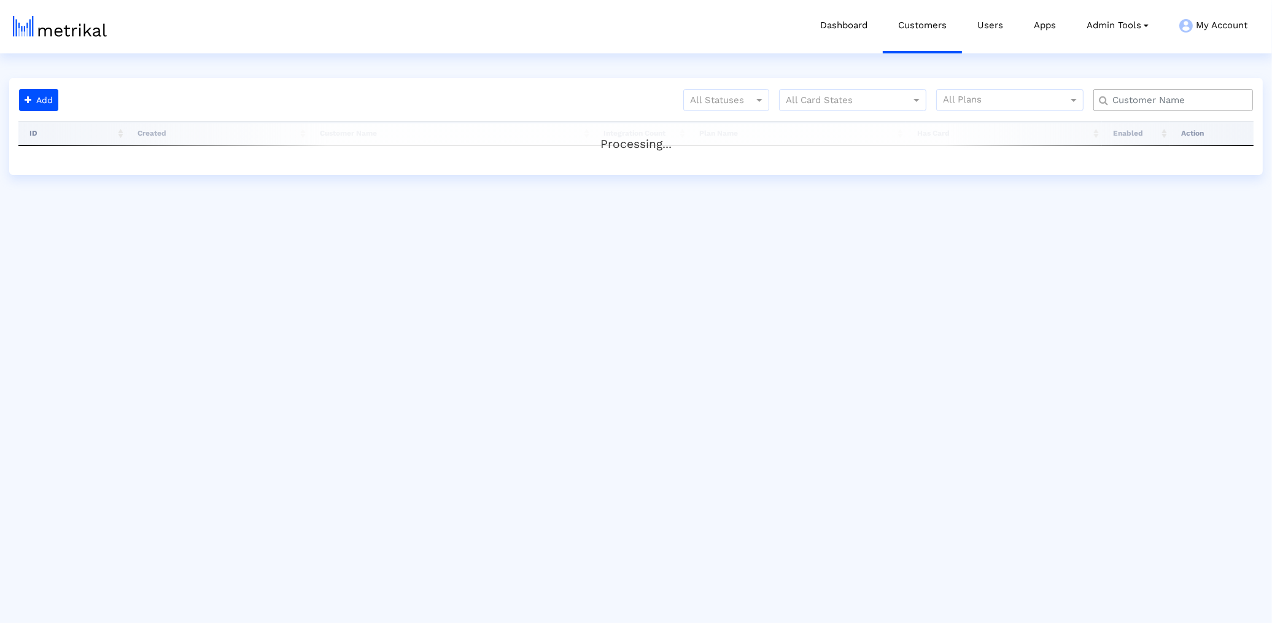
click at [1178, 104] on input "text" at bounding box center [1176, 100] width 144 height 13
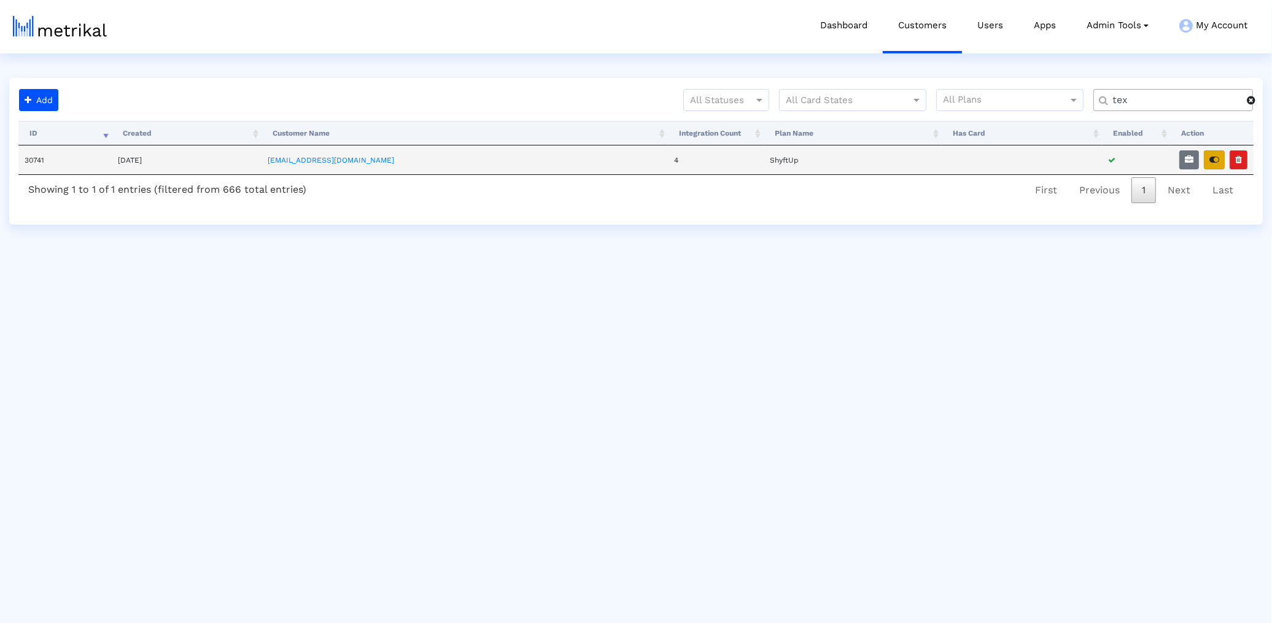
type input "tex"
click at [1212, 162] on icon "button" at bounding box center [1214, 159] width 10 height 9
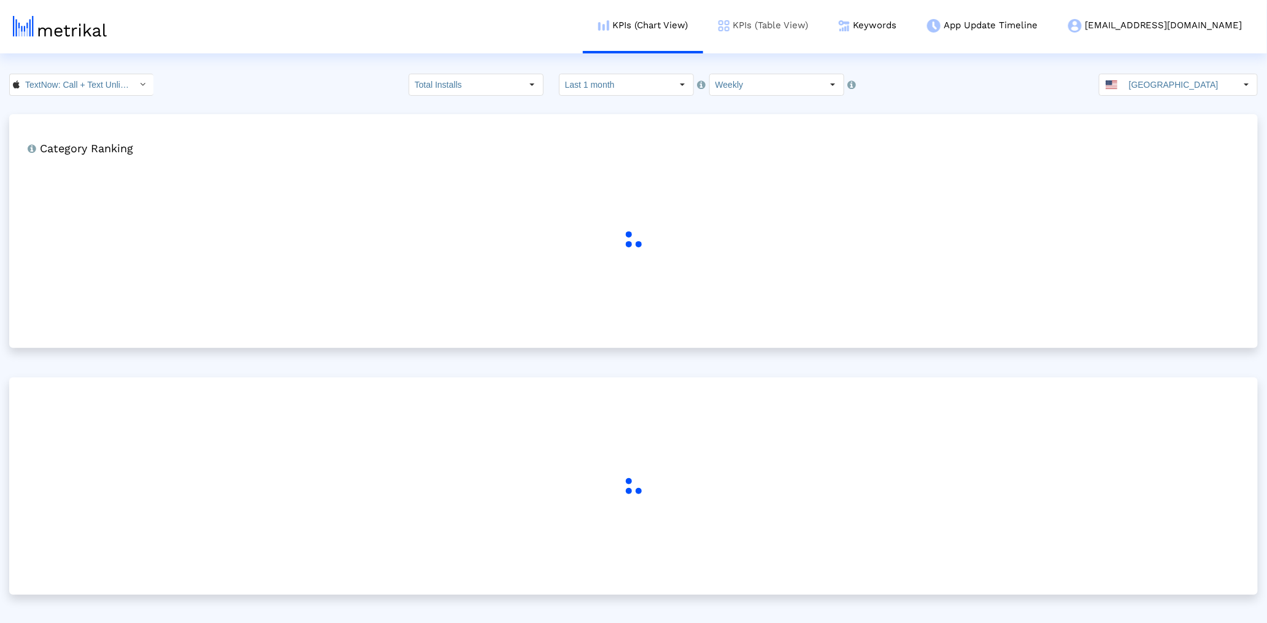
click at [824, 45] on link "KPIs (Table View)" at bounding box center [763, 25] width 120 height 51
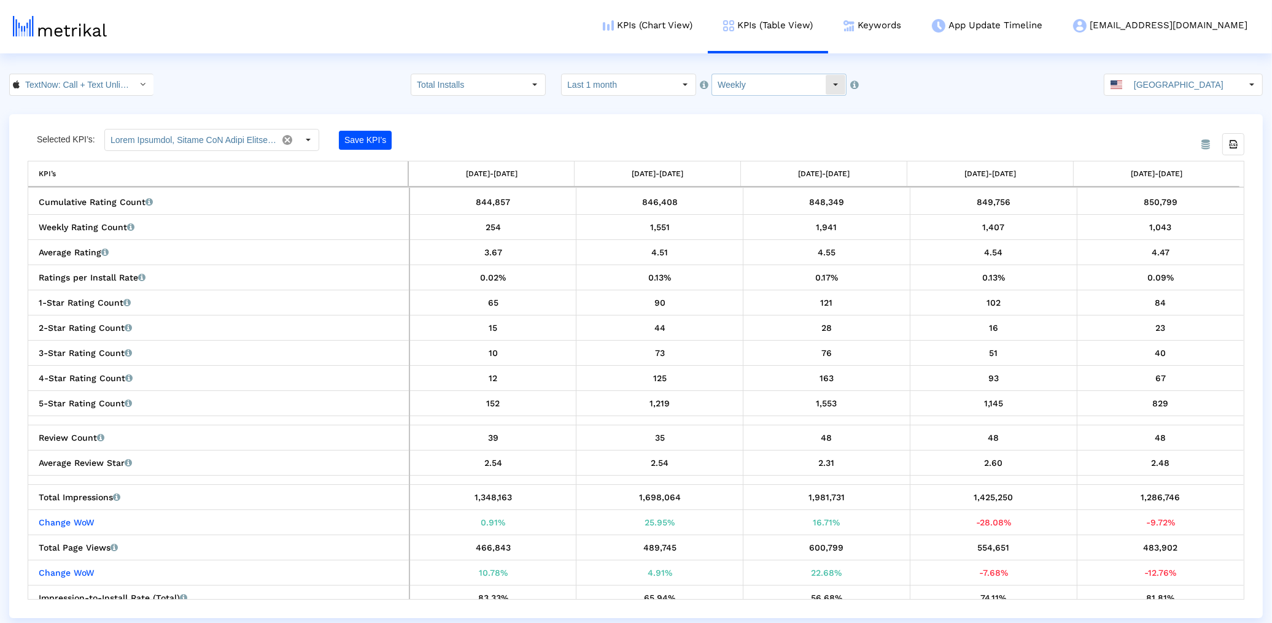
scroll to position [769, 0]
click at [732, 79] on input "Weekly" at bounding box center [768, 84] width 113 height 21
click at [729, 117] on div "Monthly" at bounding box center [770, 127] width 124 height 20
type input "Monthly"
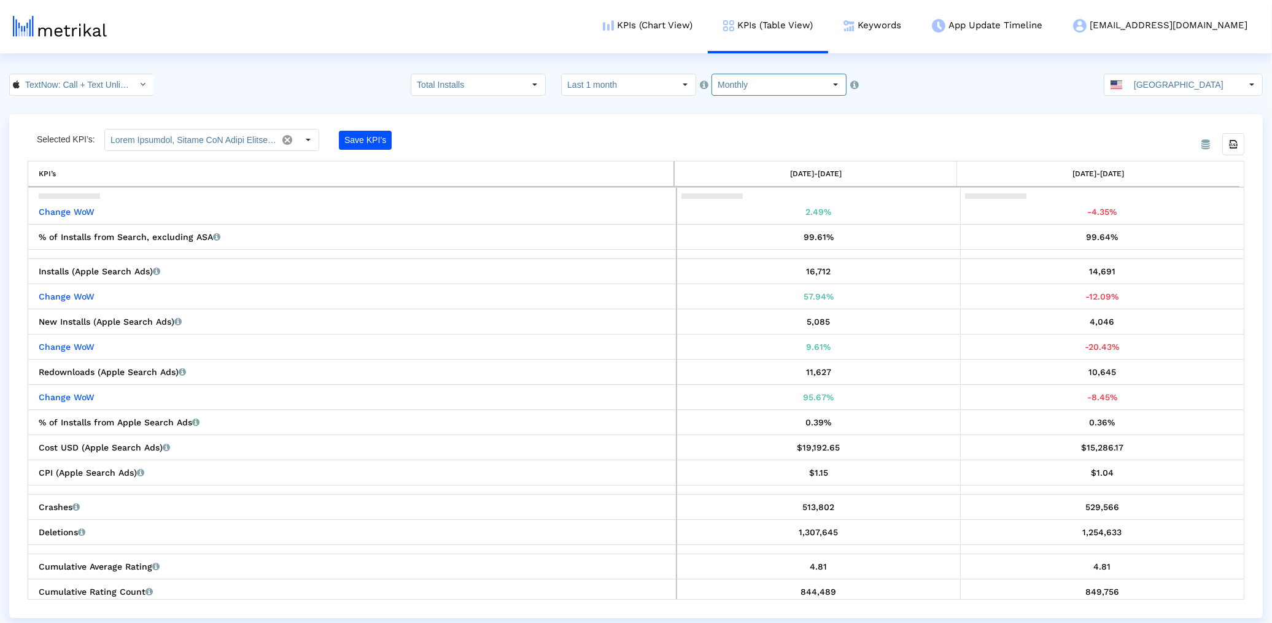
scroll to position [341, 0]
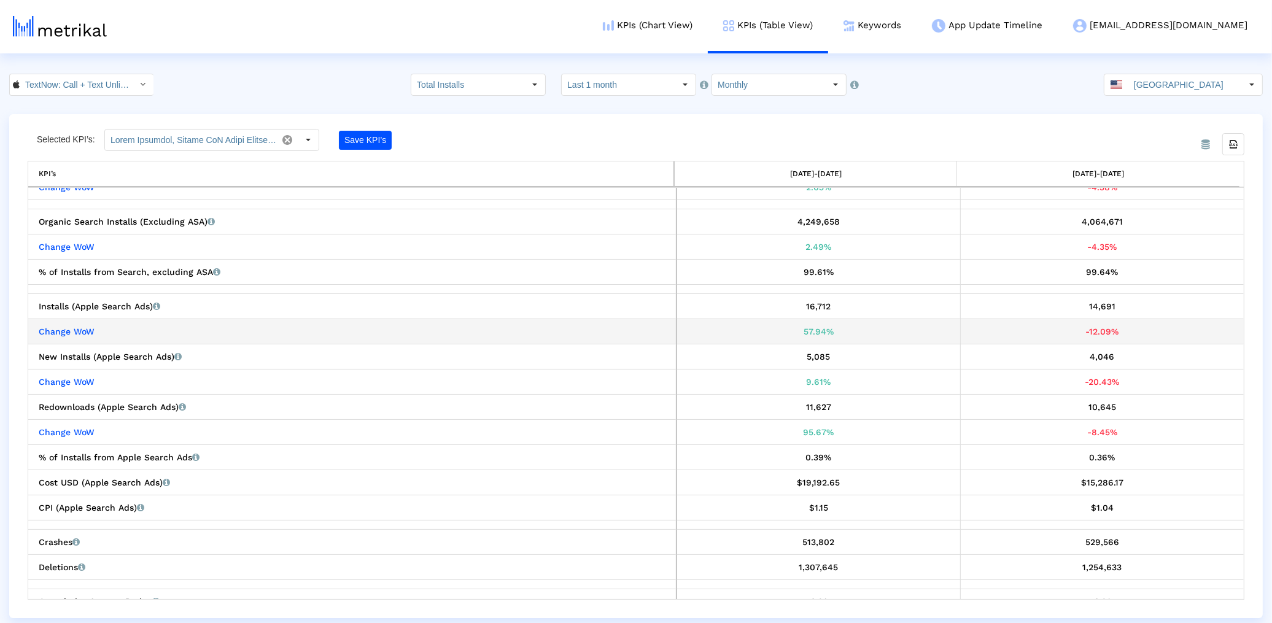
click at [765, 326] on div "57.94%" at bounding box center [818, 331] width 274 height 16
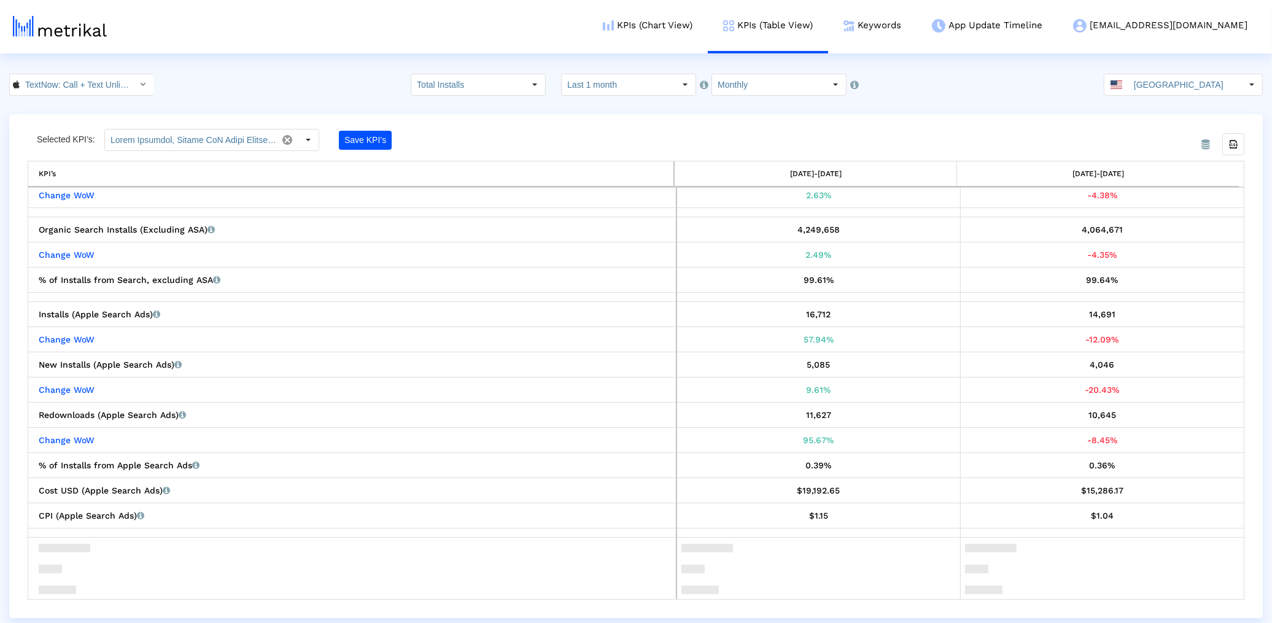
scroll to position [333, 0]
click at [1185, 95] on link "Customer Settings" at bounding box center [1203, 91] width 84 height 9
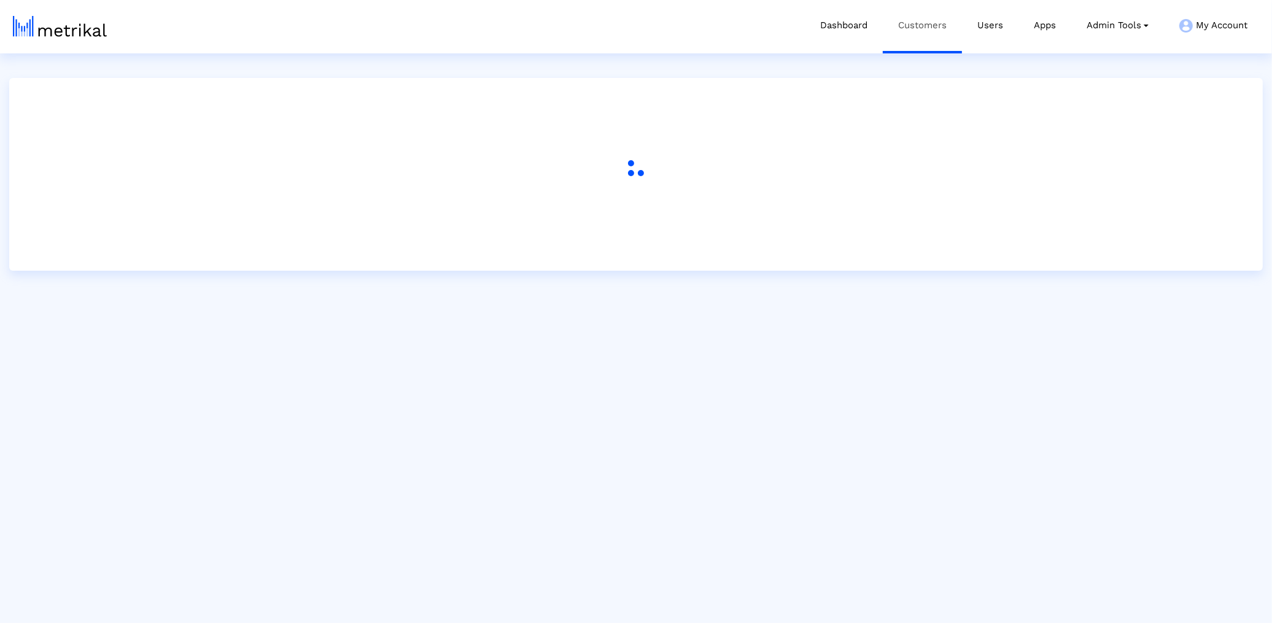
click at [937, 23] on link "Customers" at bounding box center [922, 25] width 79 height 51
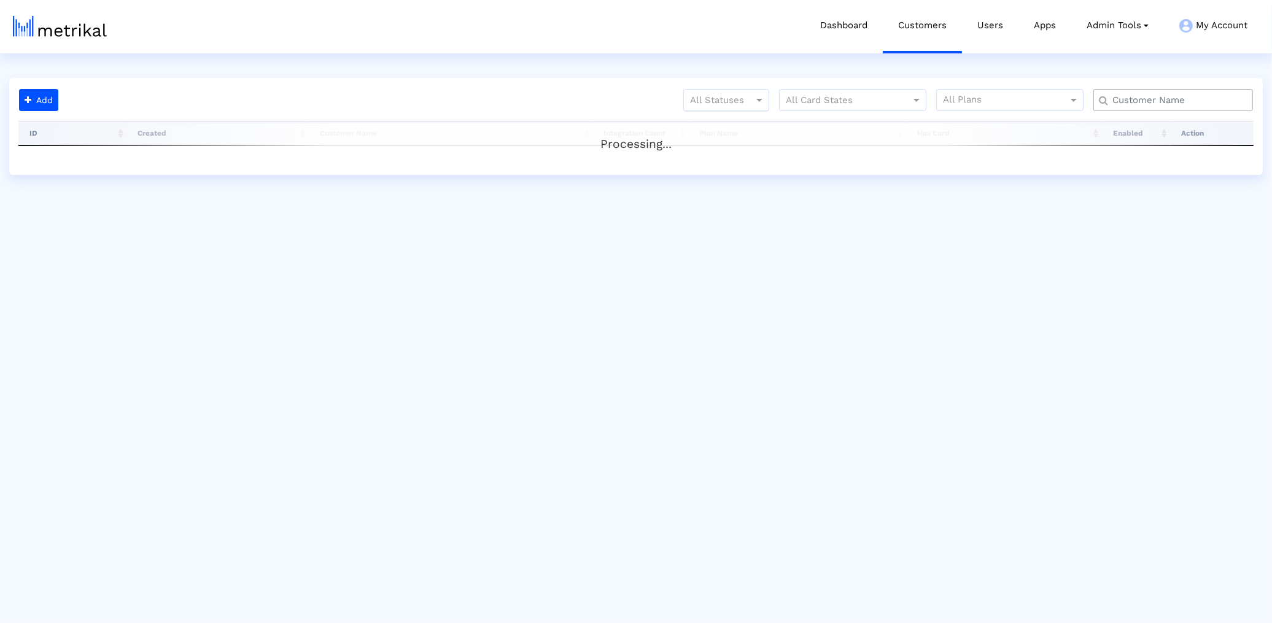
click at [721, 96] on div at bounding box center [726, 100] width 85 height 15
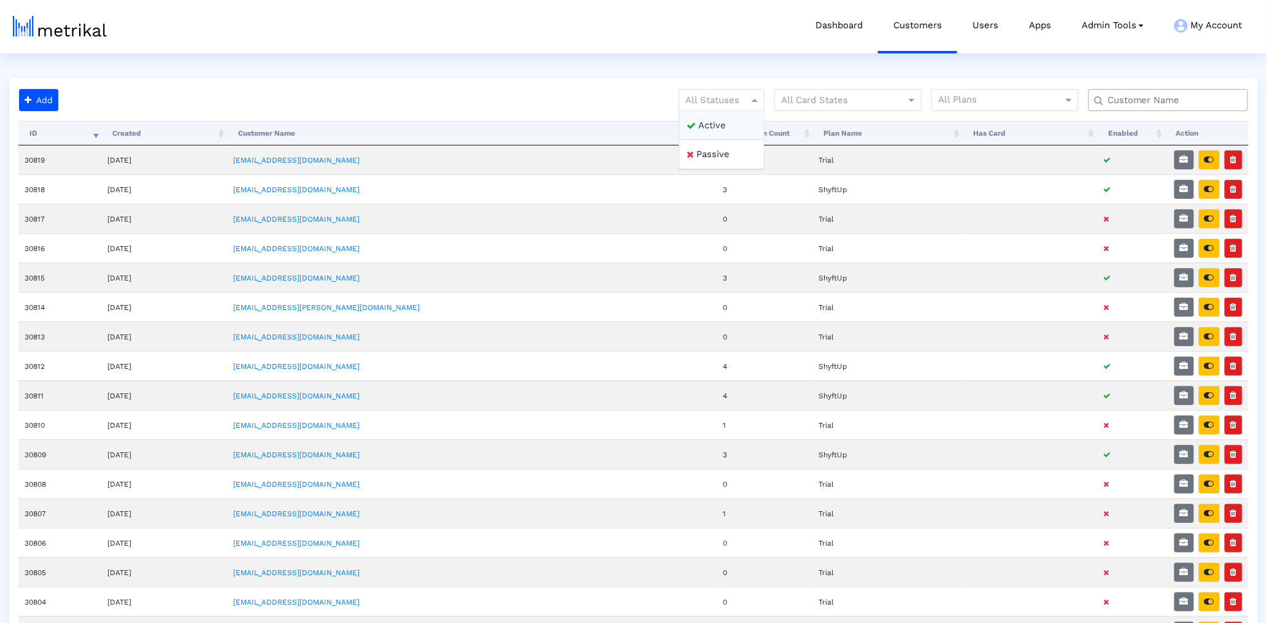
click at [715, 125] on div "Active" at bounding box center [721, 125] width 85 height 29
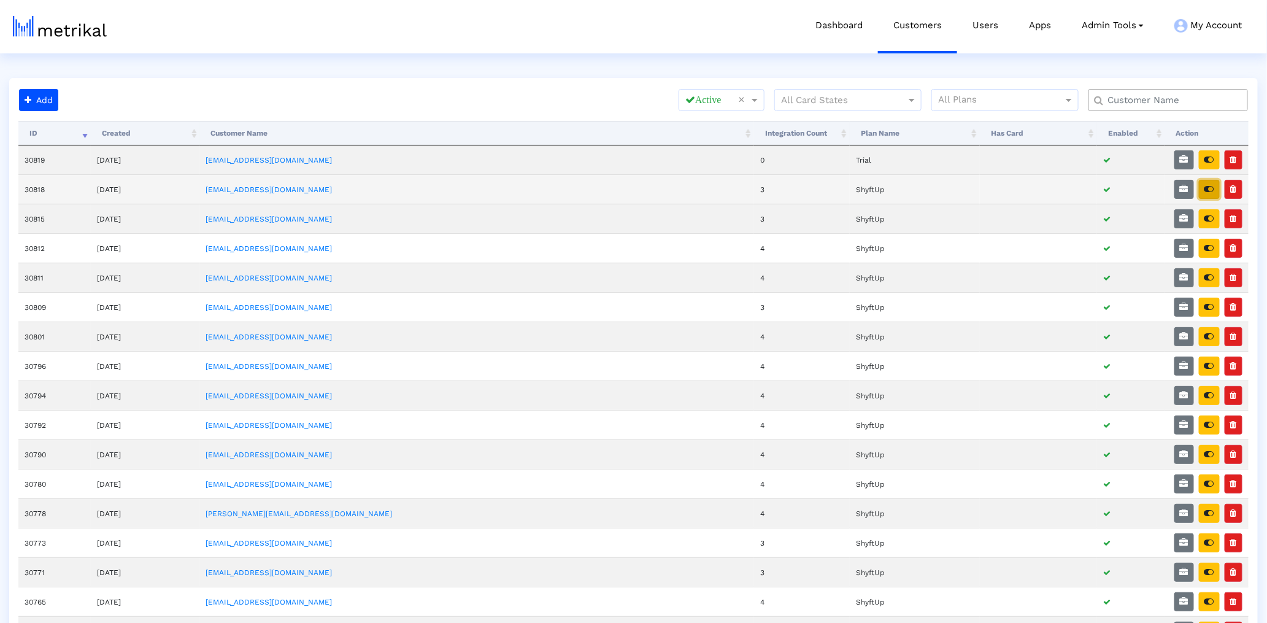
click at [1209, 194] on button "button" at bounding box center [1209, 189] width 21 height 19
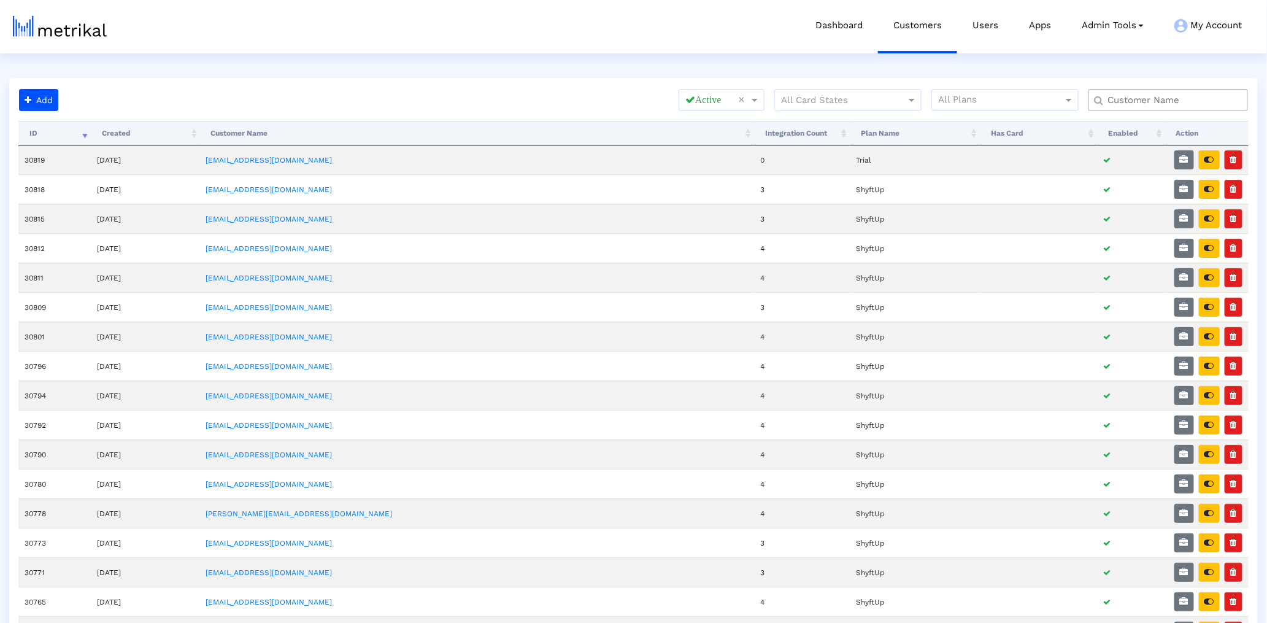
click at [1185, 100] on input "text" at bounding box center [1171, 100] width 144 height 13
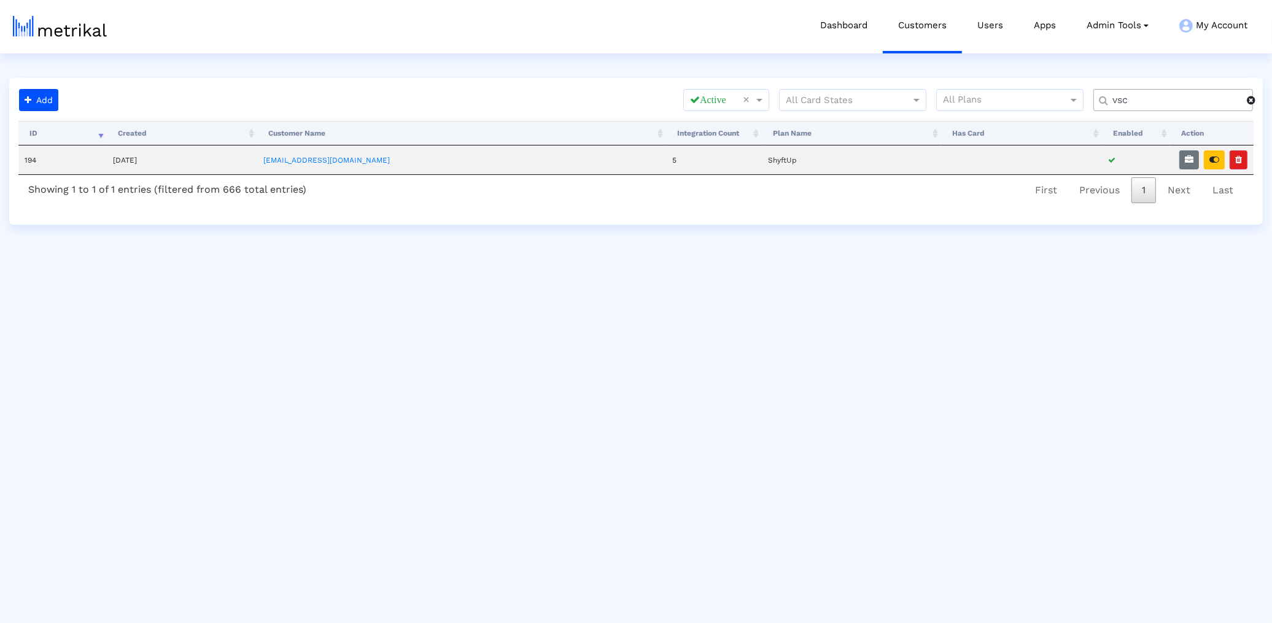
type input "vsc"
click at [1213, 161] on icon "button" at bounding box center [1214, 159] width 10 height 9
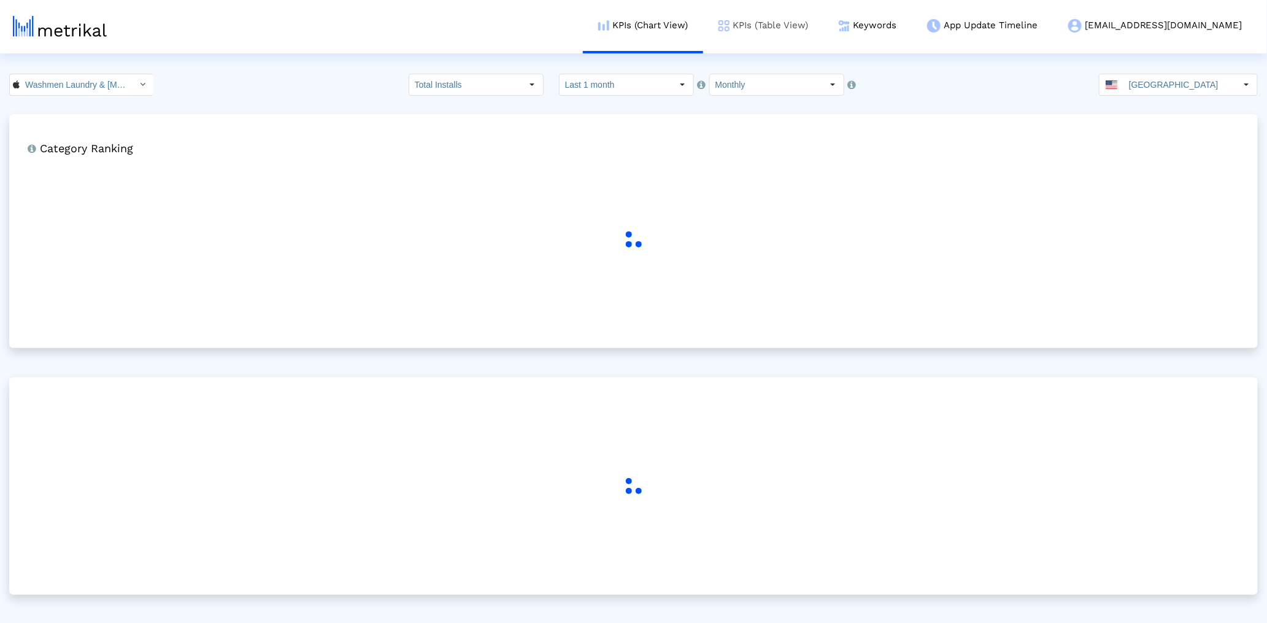
click at [787, 40] on link "KPIs (Table View)" at bounding box center [763, 25] width 120 height 51
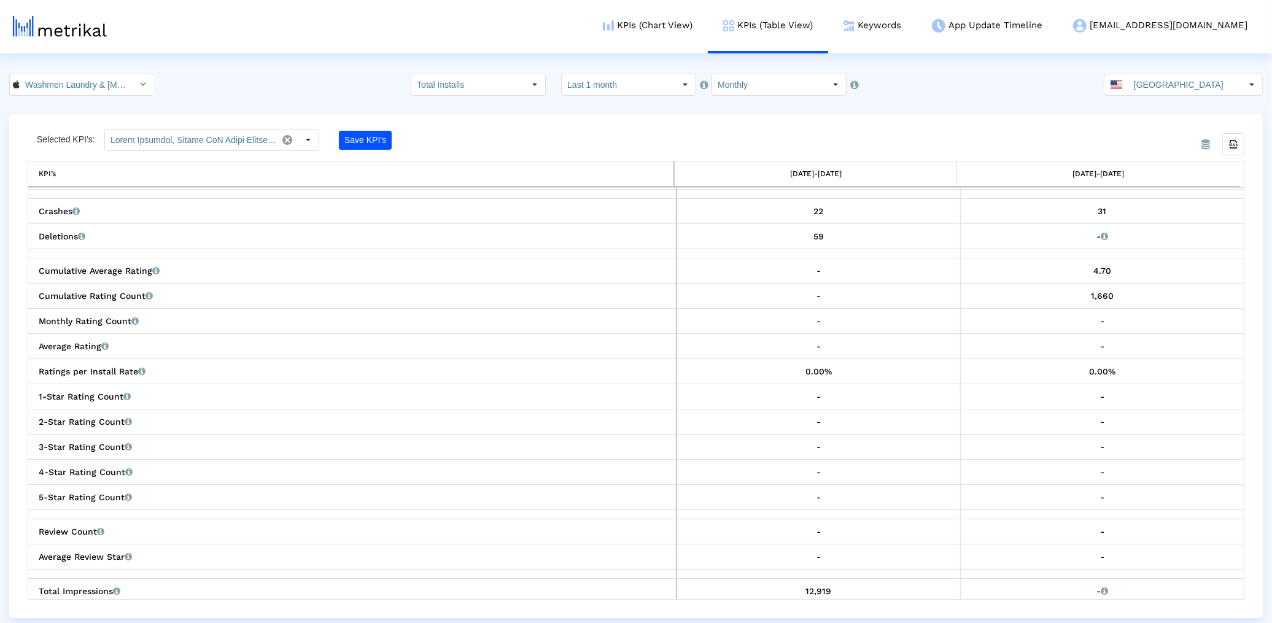
scroll to position [668, 0]
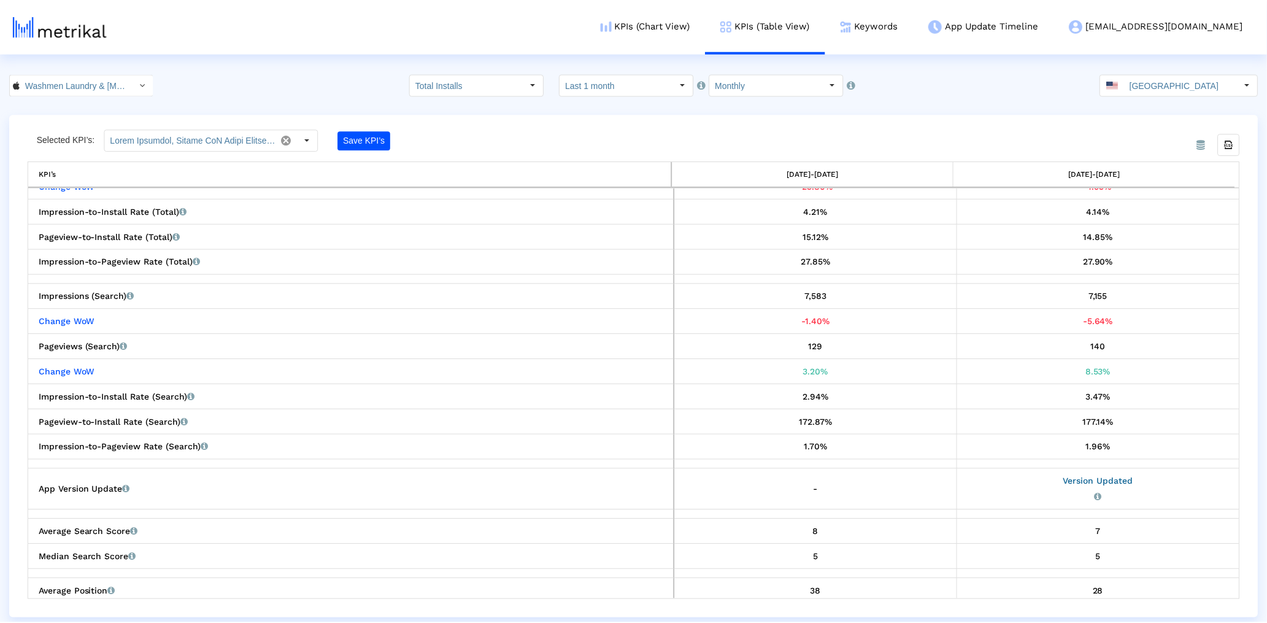
scroll to position [1530, 0]
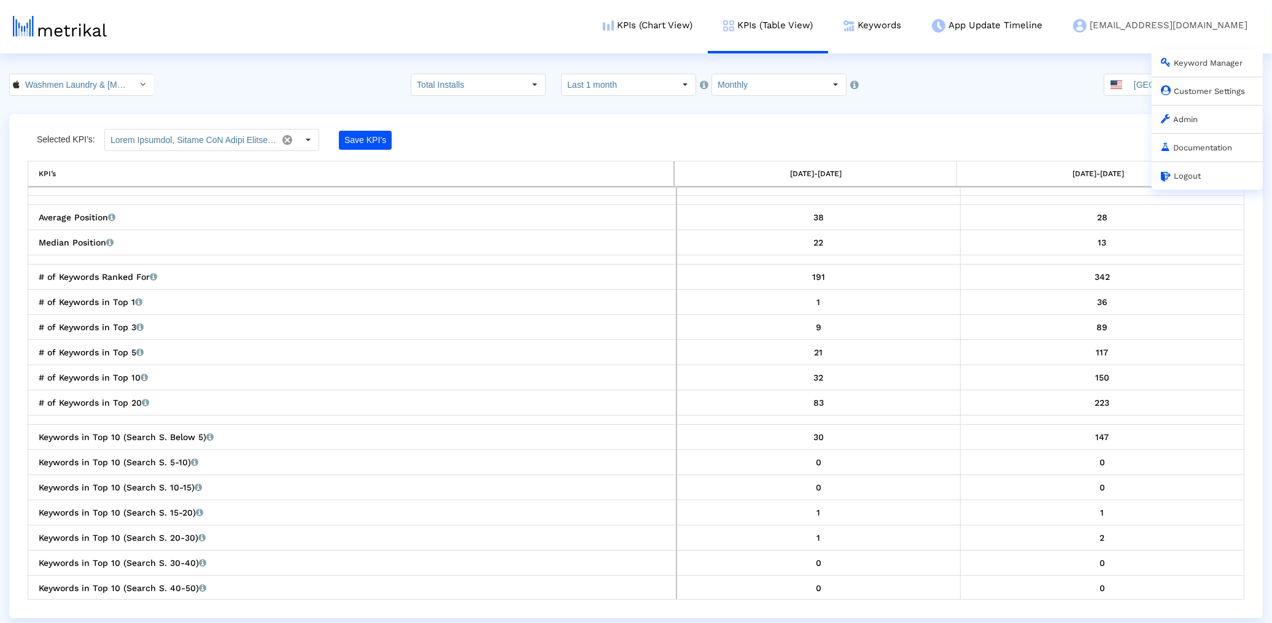
click at [1205, 91] on link "Customer Settings" at bounding box center [1203, 91] width 84 height 9
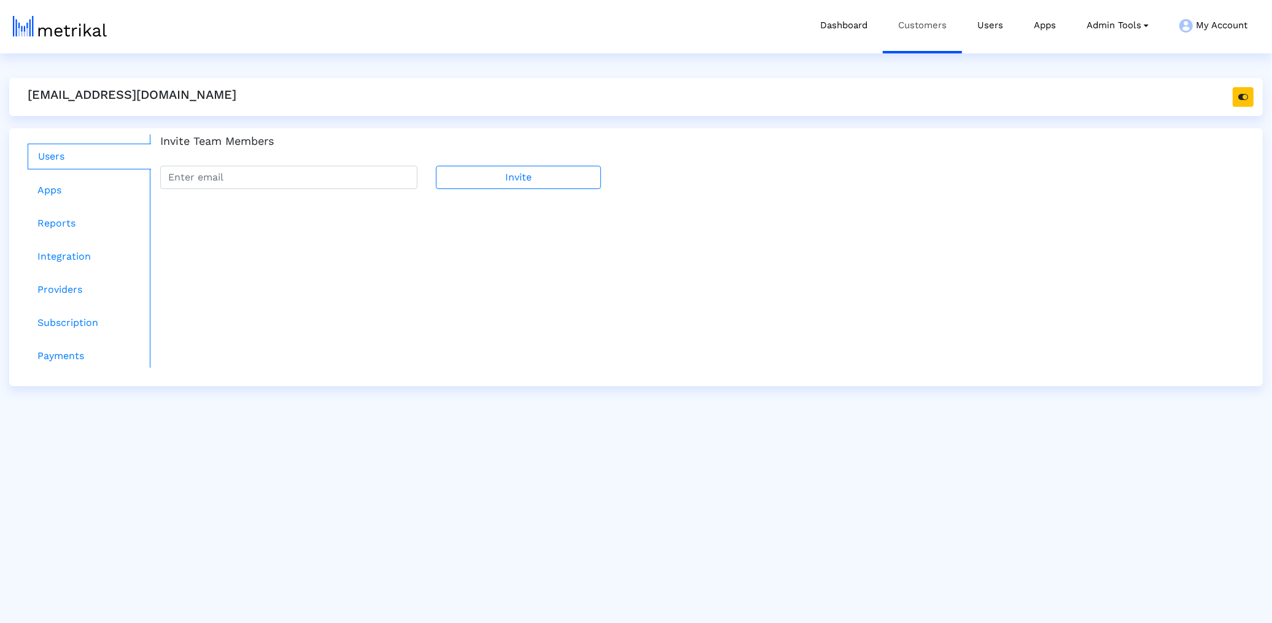
click at [922, 19] on link "Customers" at bounding box center [922, 25] width 79 height 51
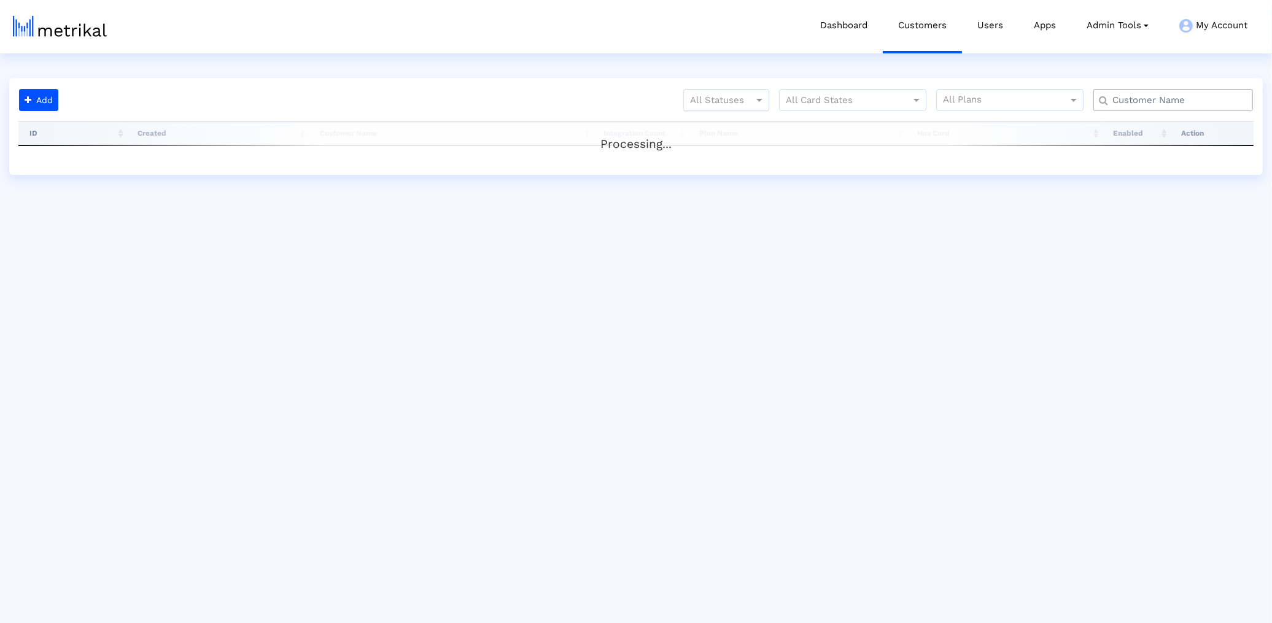
click at [734, 96] on div at bounding box center [726, 100] width 85 height 15
click at [725, 112] on div "Active" at bounding box center [721, 125] width 85 height 29
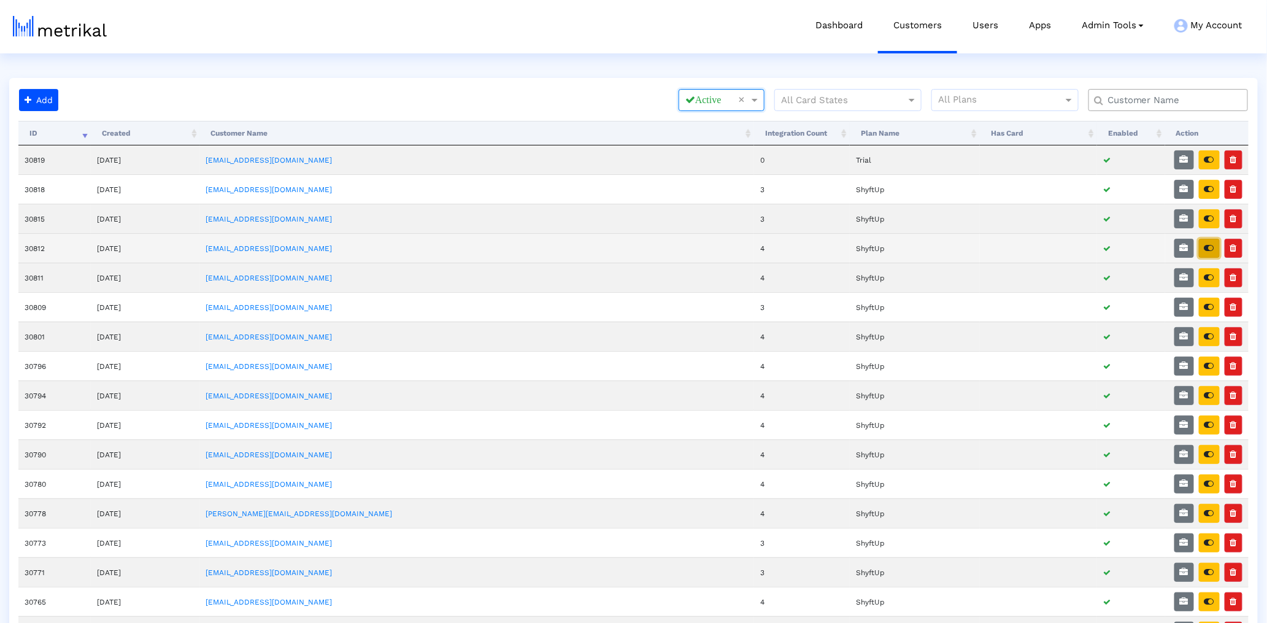
click at [1207, 245] on icon "button" at bounding box center [1210, 248] width 10 height 9
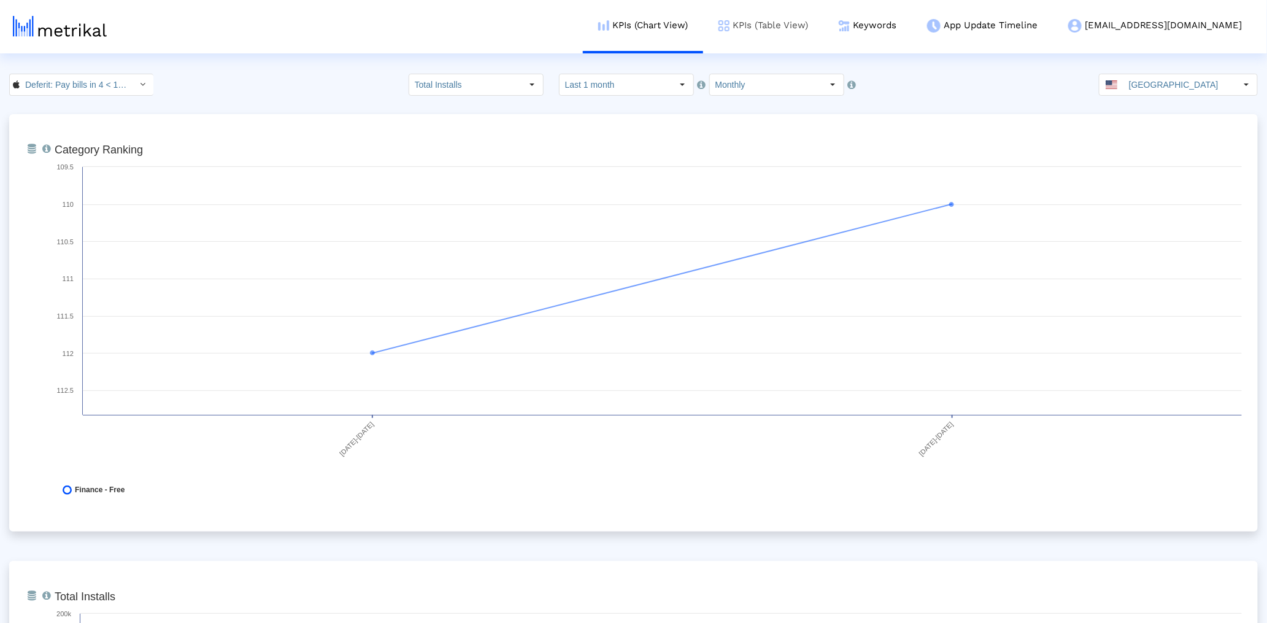
click at [799, 34] on link "KPIs (Table View)" at bounding box center [763, 25] width 120 height 51
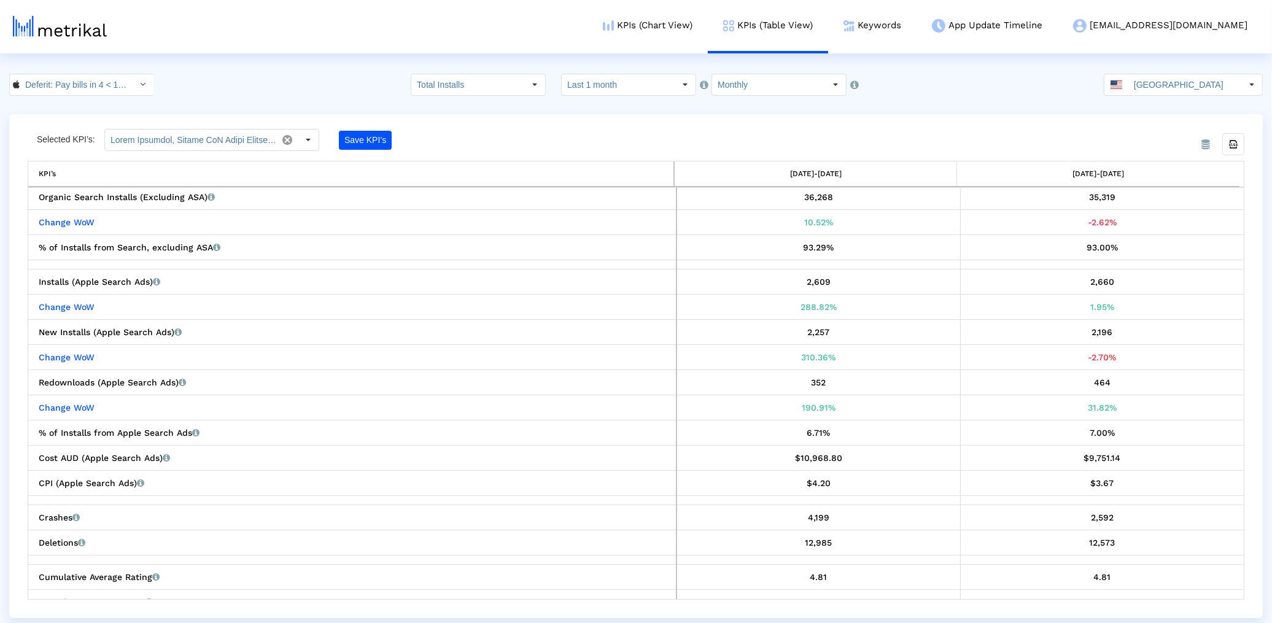
scroll to position [357, 0]
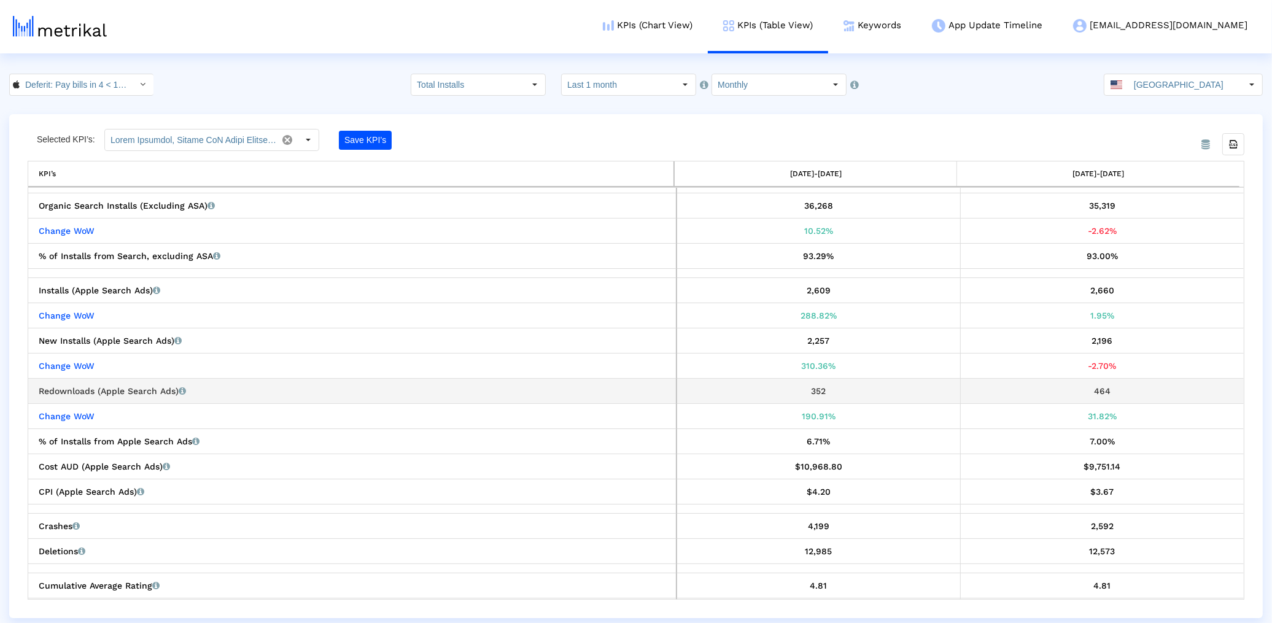
click at [351, 384] on div "Redownloads (Apple Search Ads) Redownloads that the app received from Apple Sea…" at bounding box center [355, 391] width 633 height 16
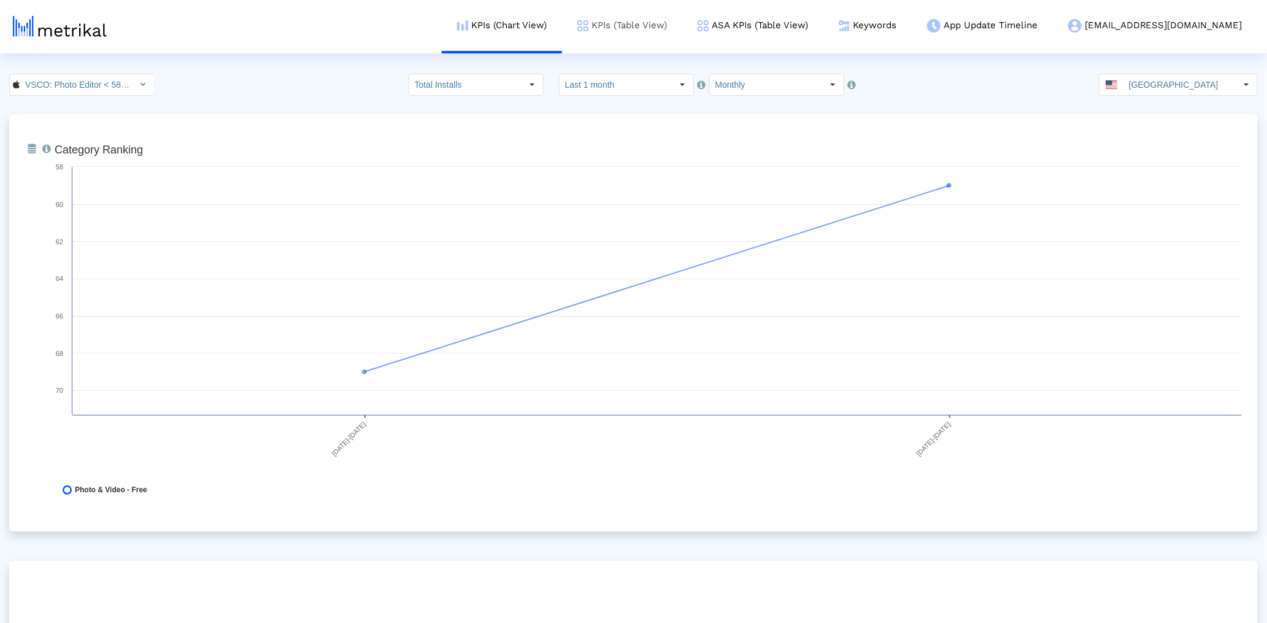
click at [683, 26] on link "KPIs (Table View)" at bounding box center [622, 25] width 120 height 51
click at [683, 29] on link "KPIs (Table View)" at bounding box center [622, 25] width 120 height 51
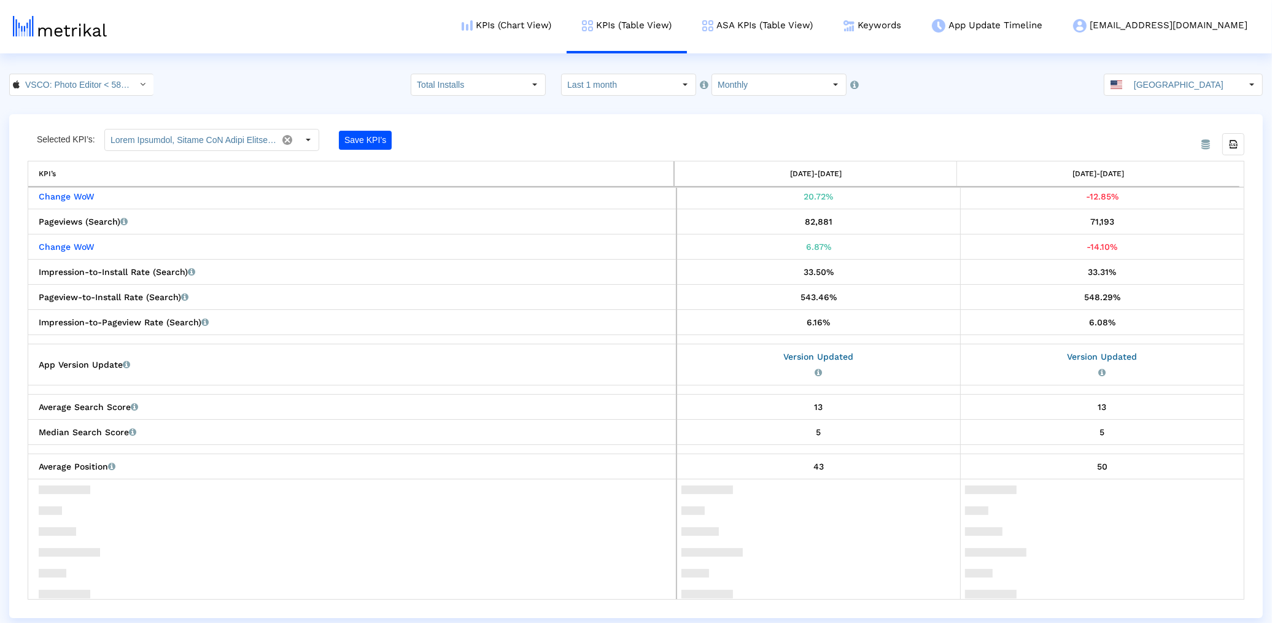
scroll to position [1498, 0]
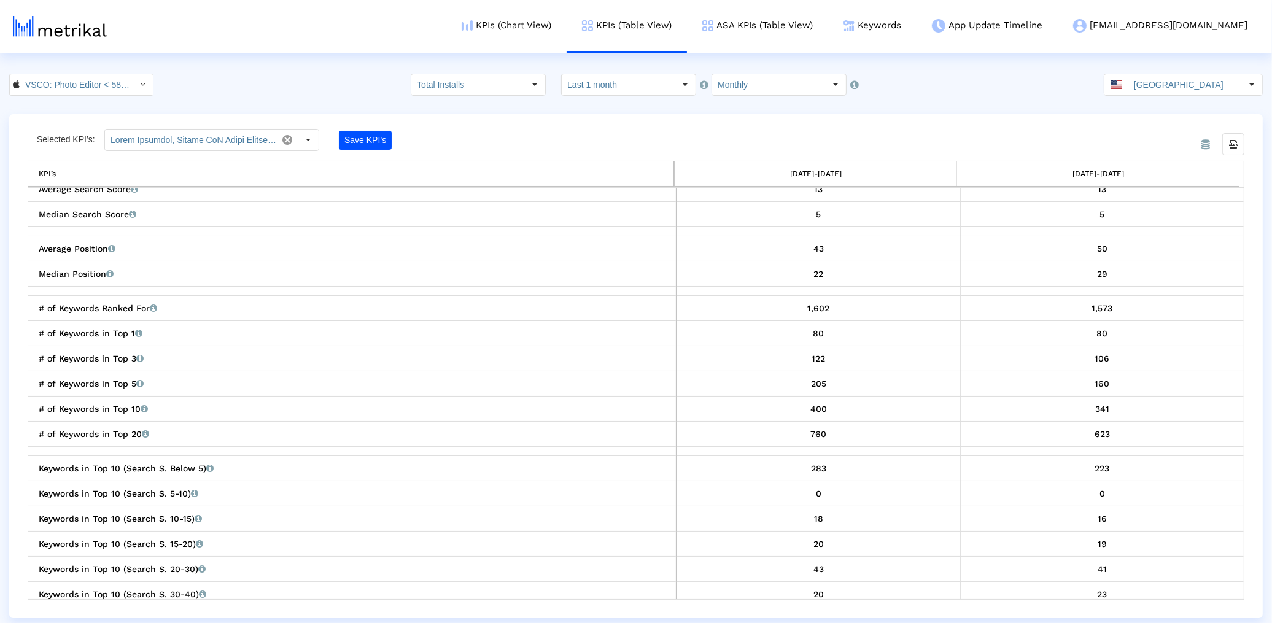
click at [79, 79] on input "VSCO: Photo Editor < 588013838 >" at bounding box center [75, 84] width 110 height 21
click at [690, 78] on div "Select" at bounding box center [685, 84] width 21 height 21
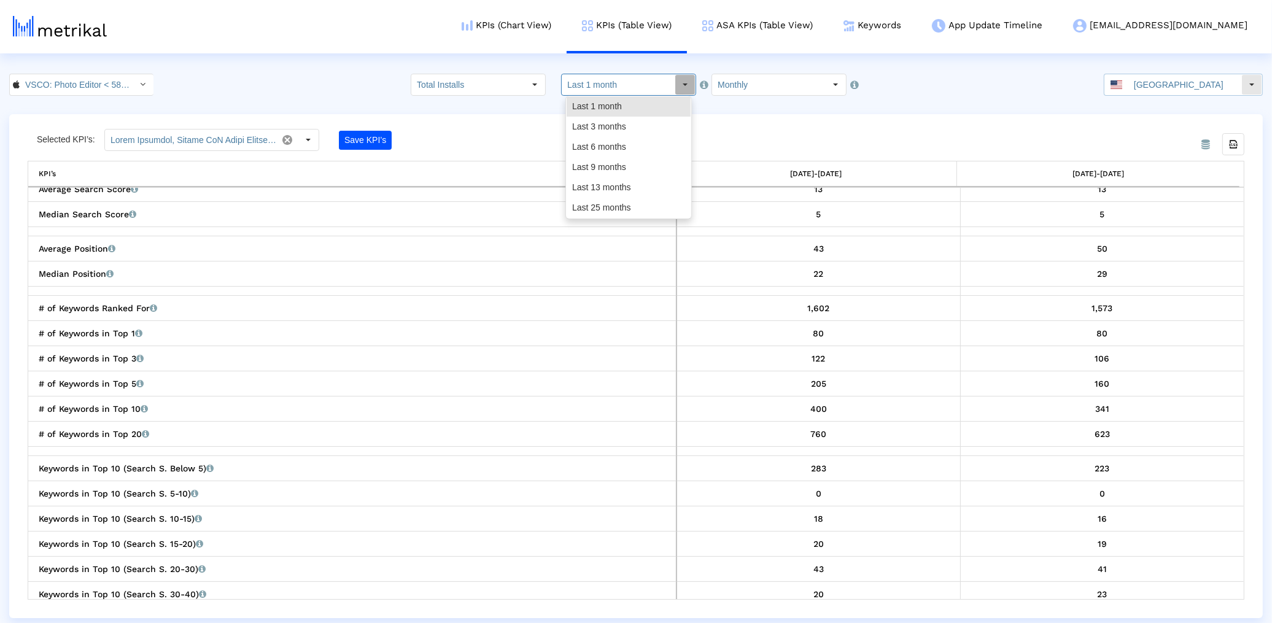
click at [1180, 86] on input "United States" at bounding box center [1184, 84] width 113 height 21
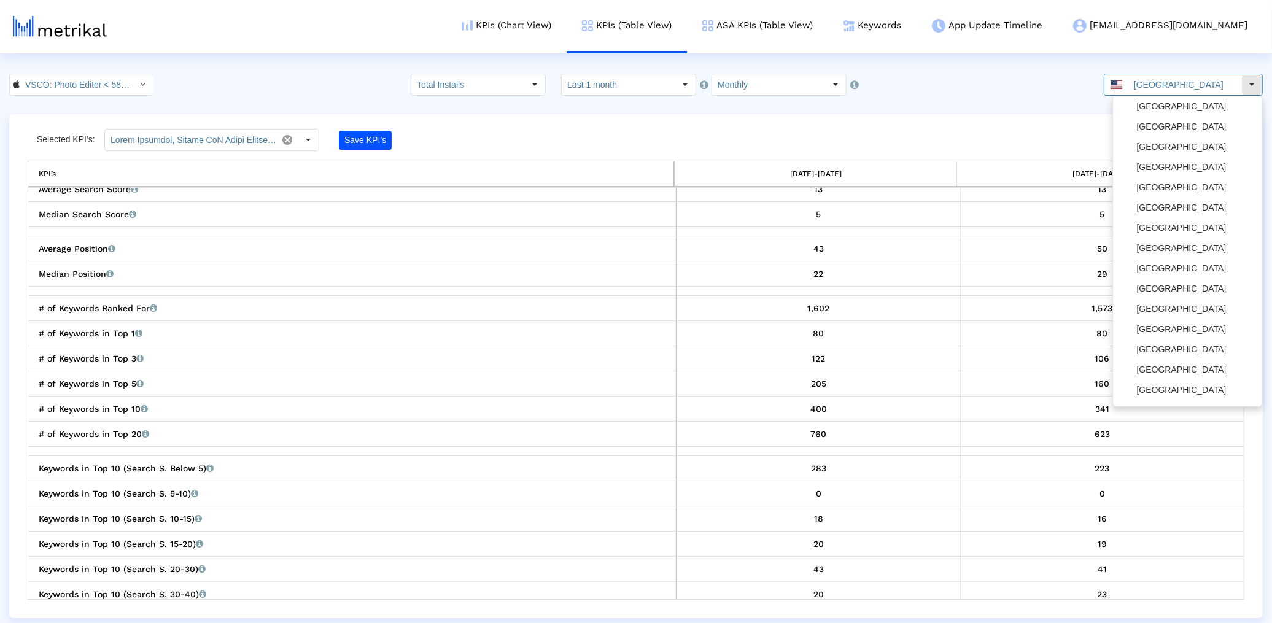
scroll to position [34, 0]
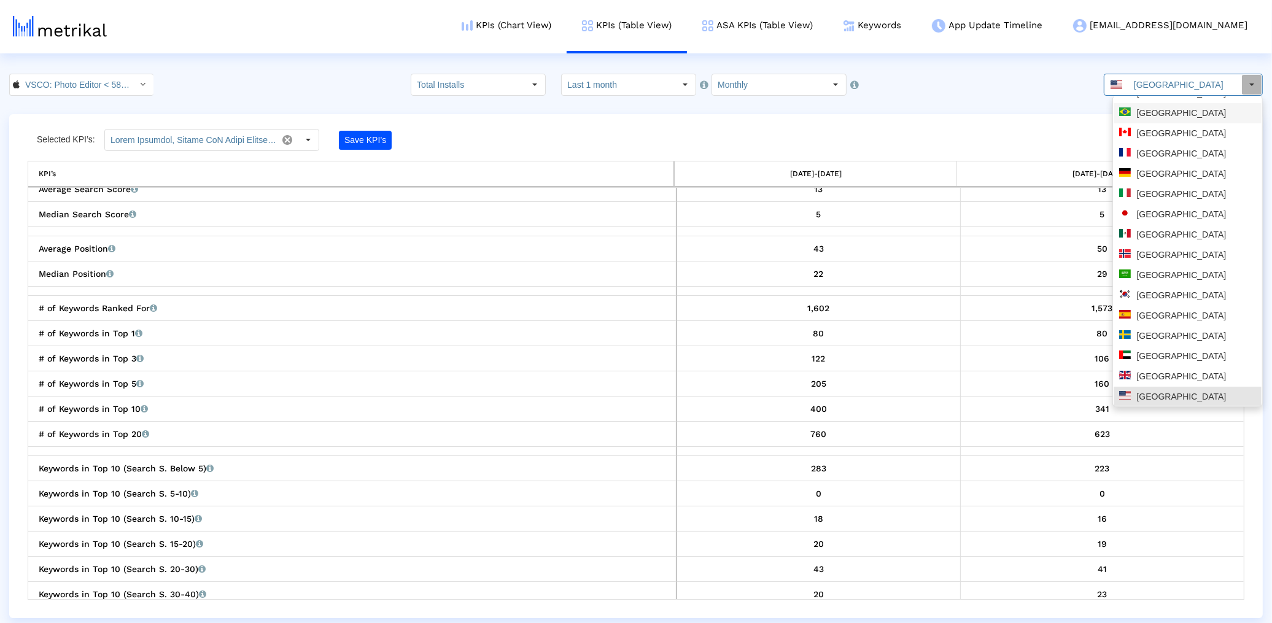
click at [1164, 117] on div "Brazil" at bounding box center [1187, 113] width 137 height 12
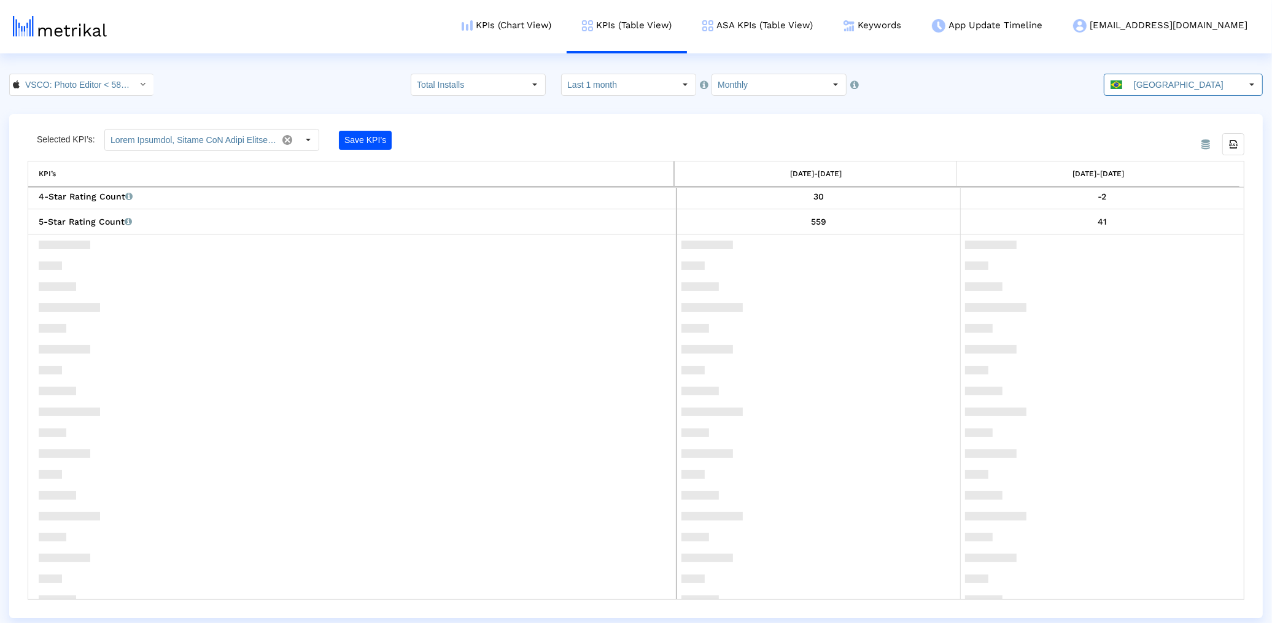
scroll to position [1008, 0]
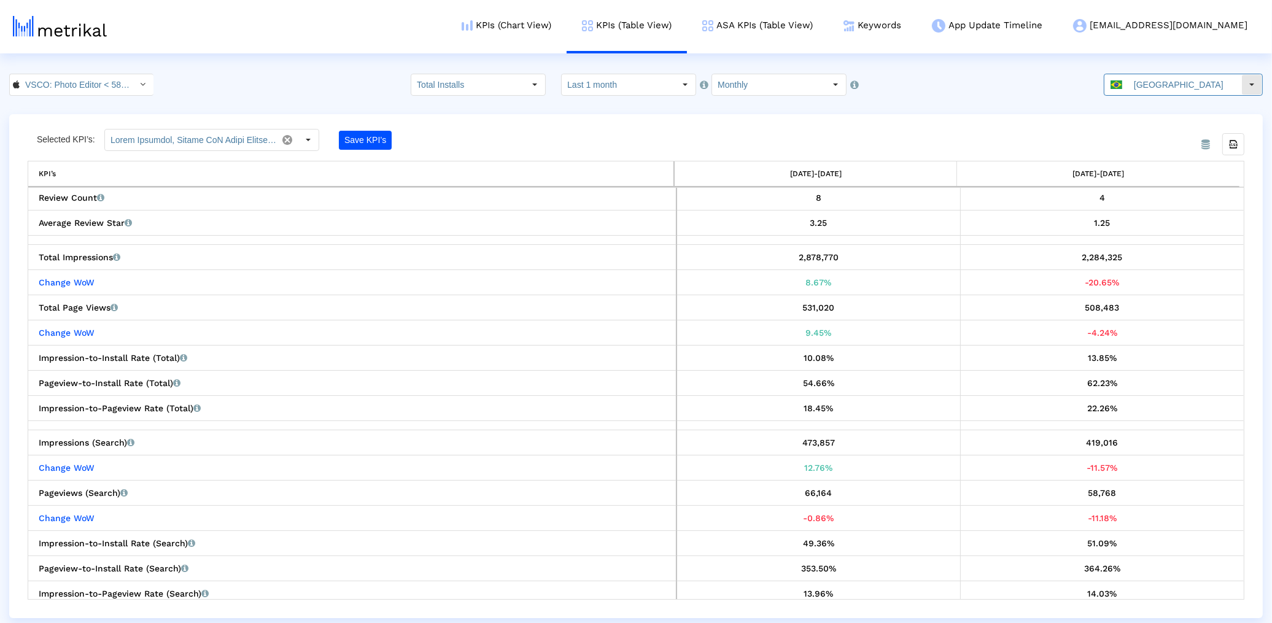
click at [1171, 85] on input "Brazil" at bounding box center [1184, 84] width 113 height 21
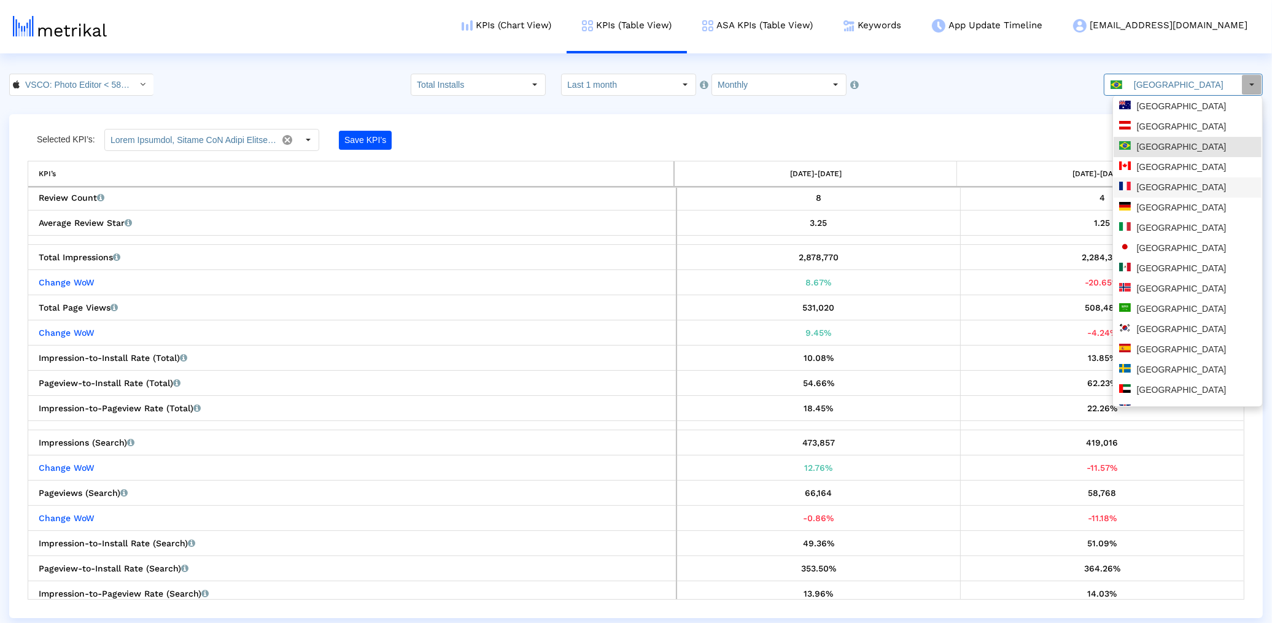
scroll to position [34, 0]
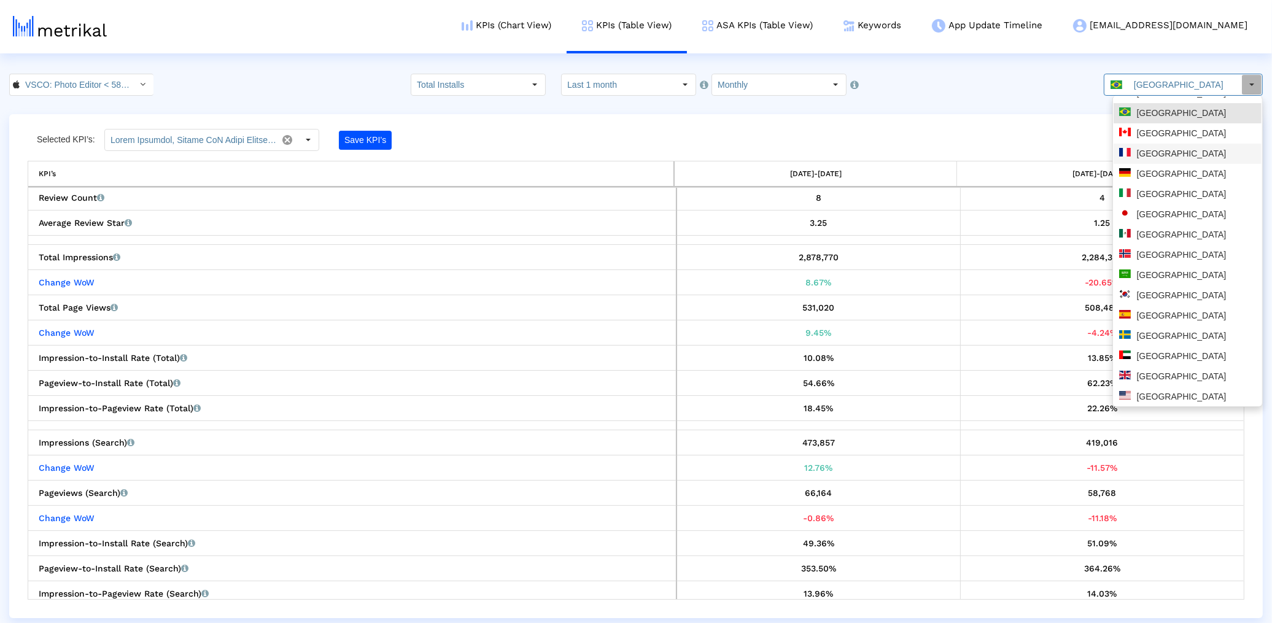
click at [1162, 148] on div "France" at bounding box center [1187, 154] width 137 height 12
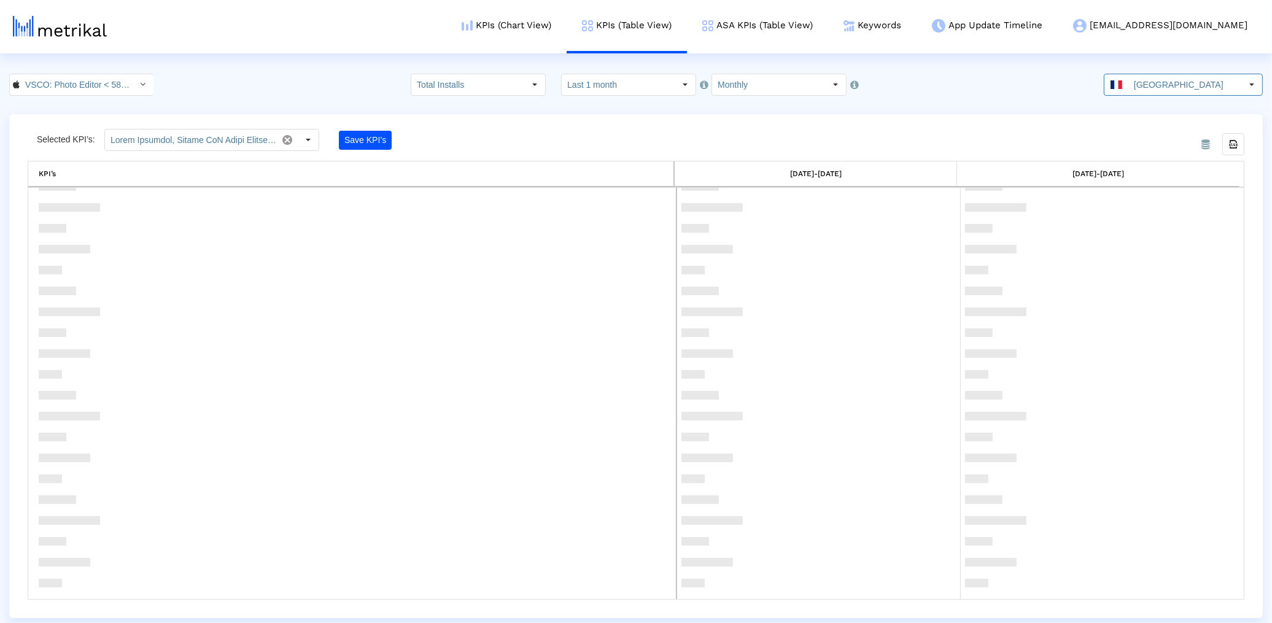
scroll to position [648, 0]
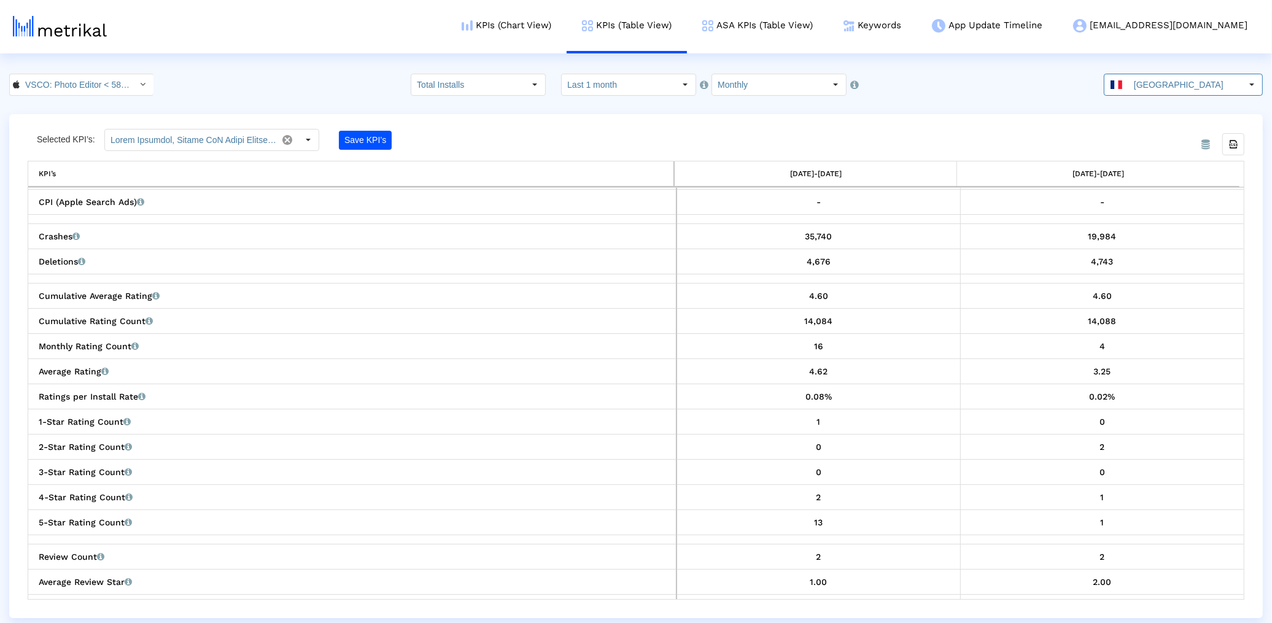
click at [1209, 108] on crea-index "VSCO: Photo Editor < 588013838 > Pull down to refresh... Release to refresh... …" at bounding box center [636, 346] width 1272 height 544
click at [1196, 91] on input "France" at bounding box center [1184, 84] width 113 height 21
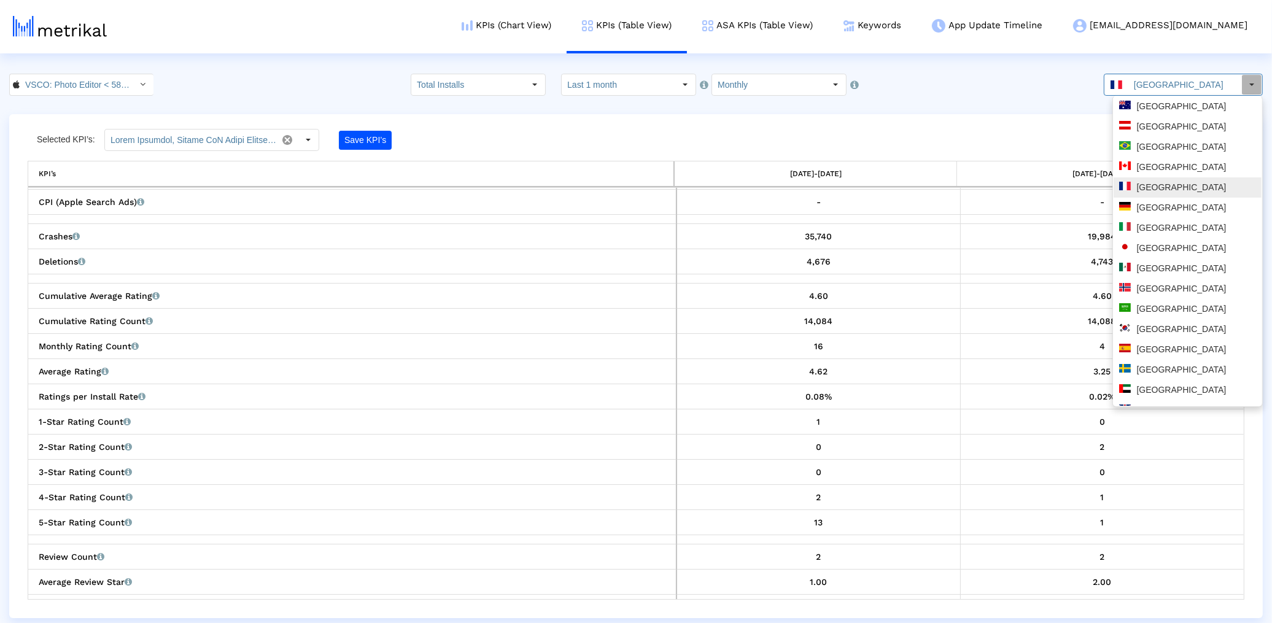
scroll to position [34, 0]
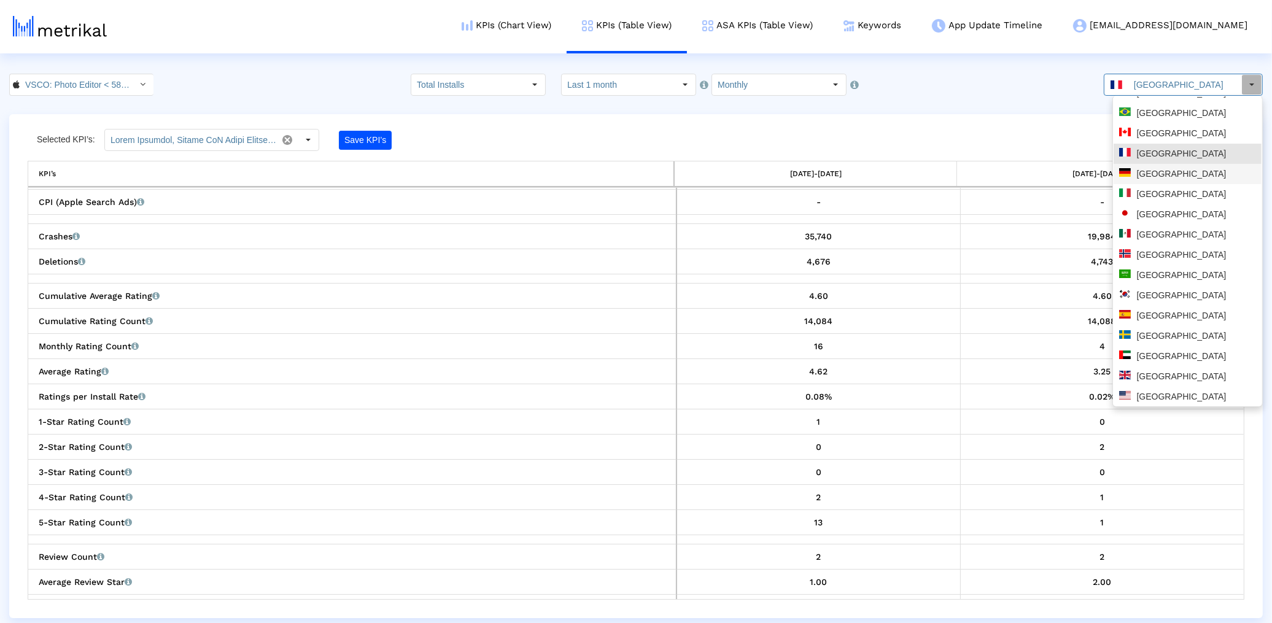
click at [1159, 168] on div "Germany" at bounding box center [1187, 174] width 137 height 12
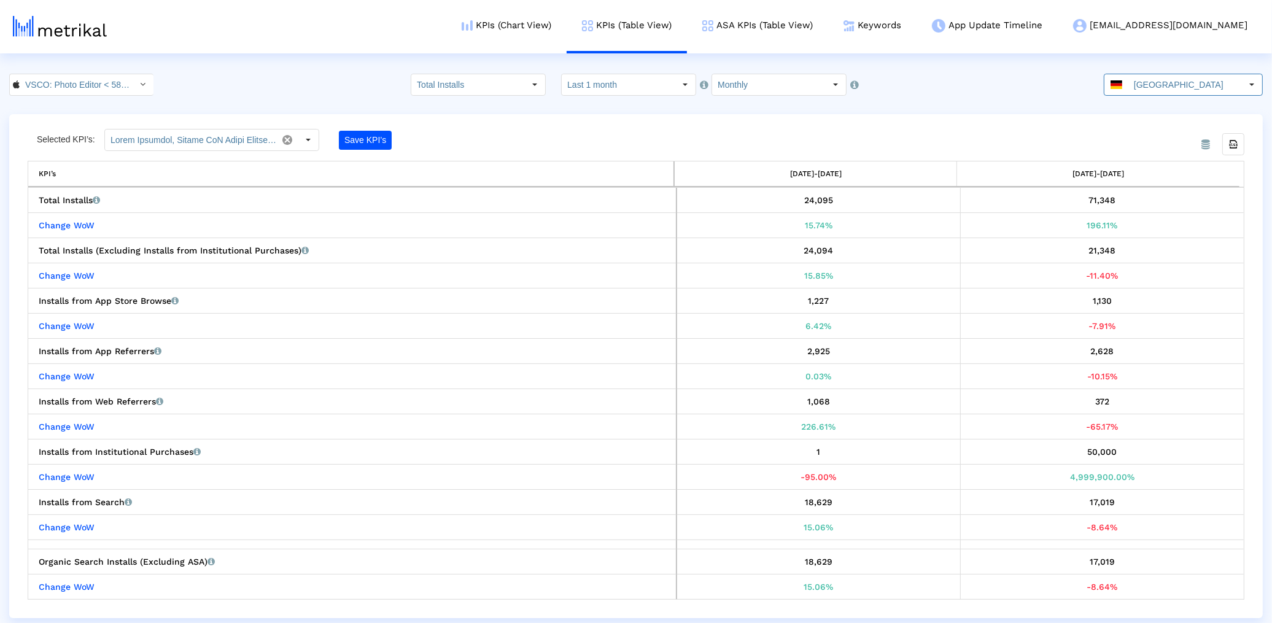
scroll to position [629, 0]
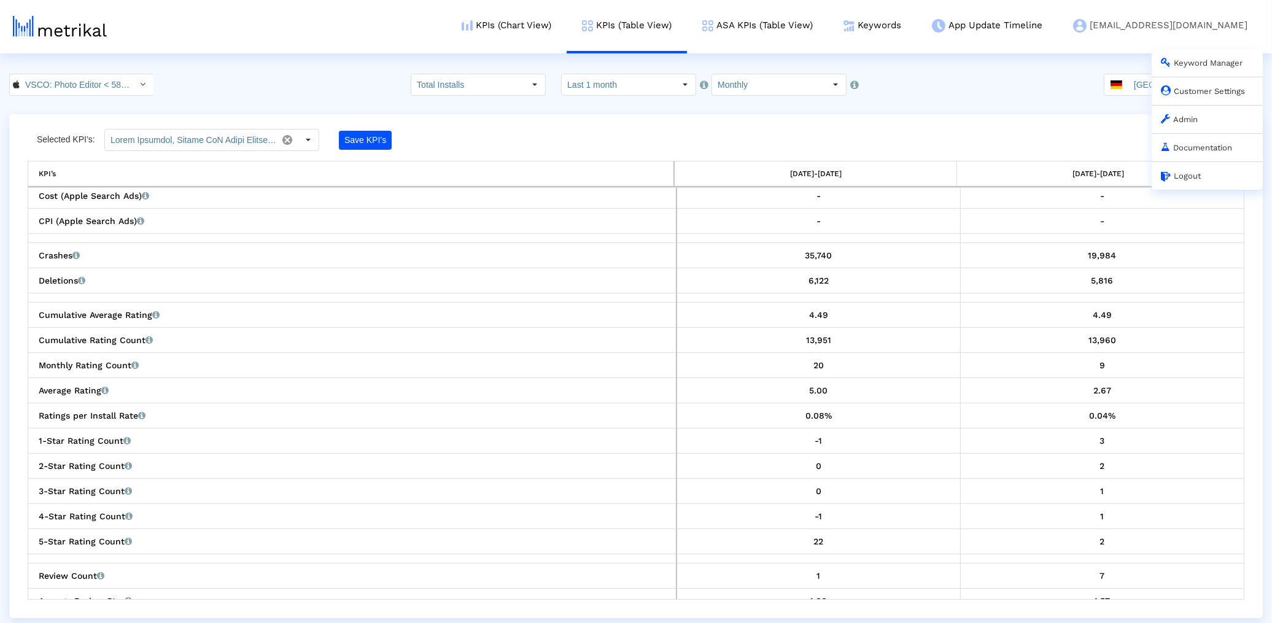
drag, startPoint x: 1212, startPoint y: 26, endPoint x: 1199, endPoint y: 53, distance: 30.5
click at [1212, 26] on link "vsco@shyftup.com Keyword Manager Customer Settings Admin Documentation Logout" at bounding box center [1160, 25] width 205 height 51
click at [1116, 97] on crea-index "VSCO: Photo Editor < 588013838 > Pull down to refresh... Release to refresh... …" at bounding box center [636, 346] width 1272 height 544
click at [1126, 92] on div "Germany" at bounding box center [1172, 84] width 137 height 21
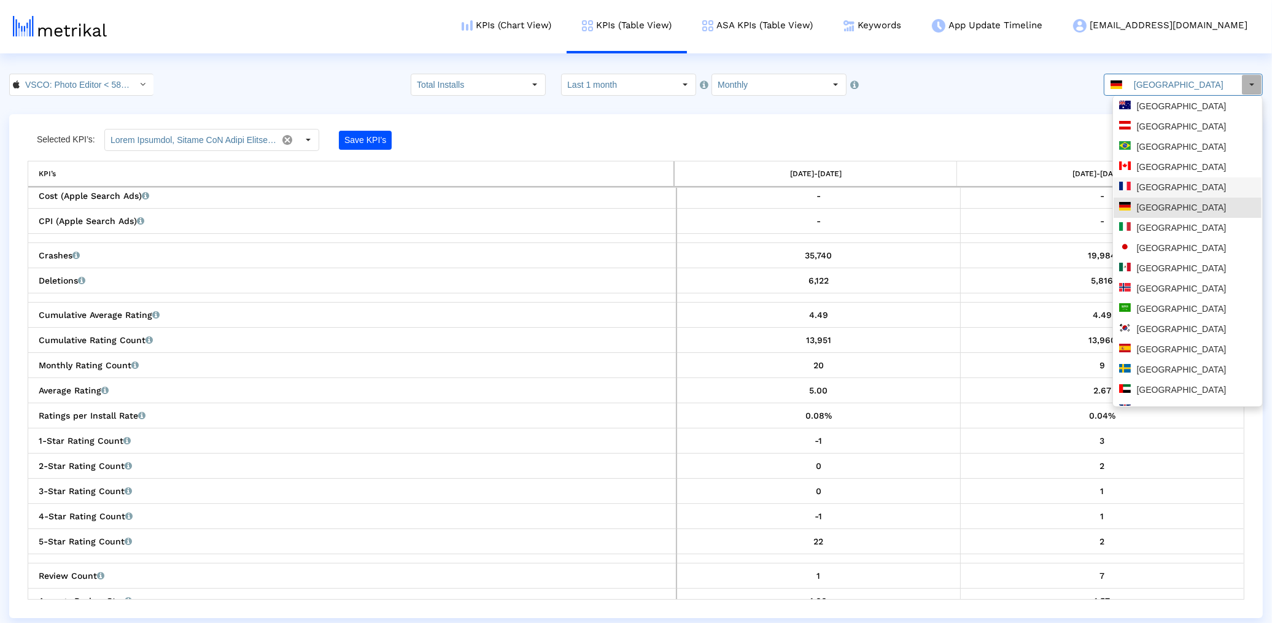
scroll to position [34, 0]
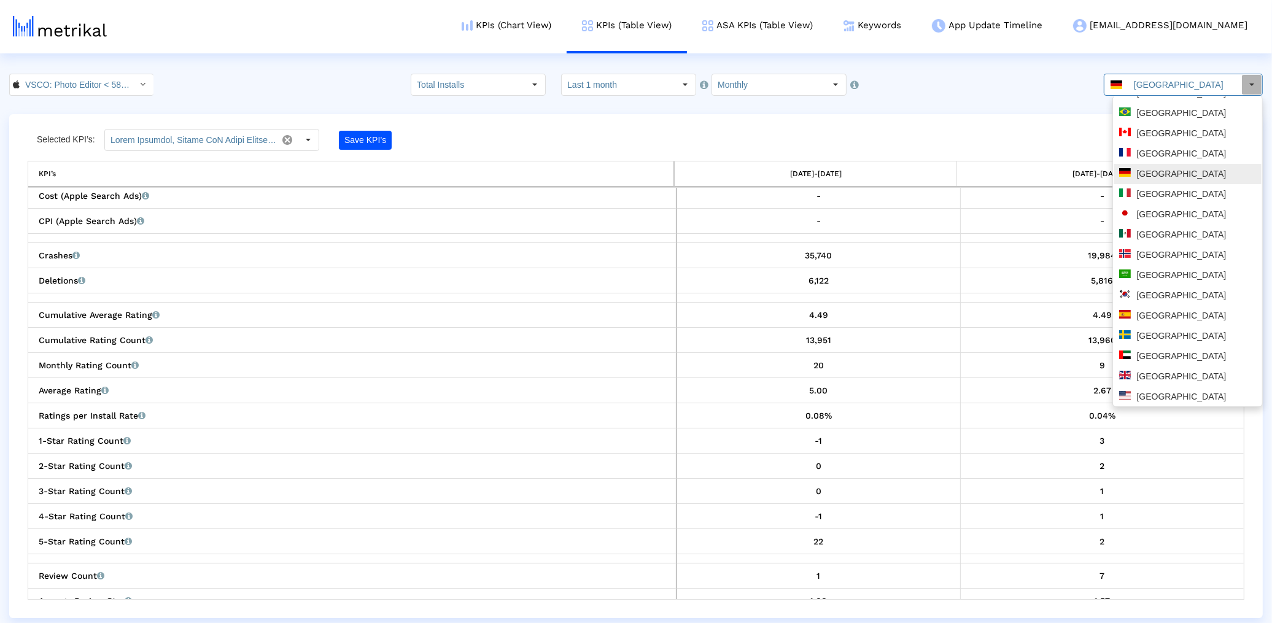
click at [1157, 196] on div "[GEOGRAPHIC_DATA]" at bounding box center [1187, 194] width 137 height 12
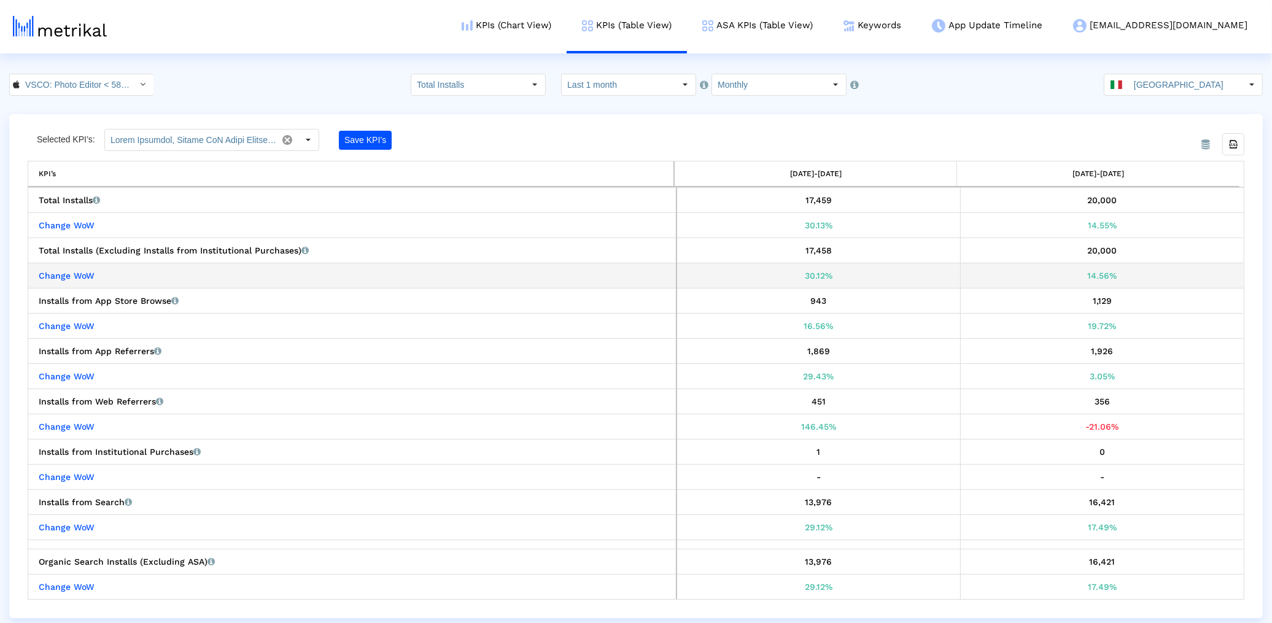
click at [425, 278] on div "Change WoW" at bounding box center [355, 276] width 633 height 16
